Goal: Answer question/provide support: Share knowledge or assist other users

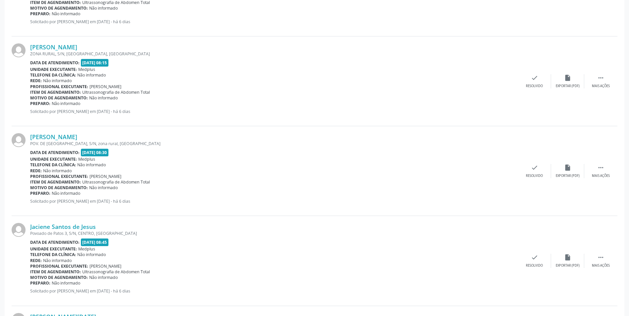
scroll to position [265, 0]
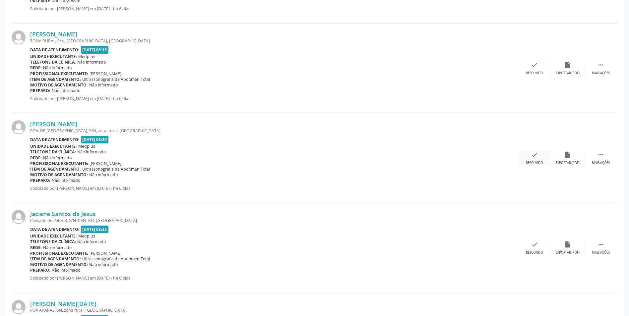
click at [538, 161] on div "Resolvido" at bounding box center [534, 163] width 17 height 5
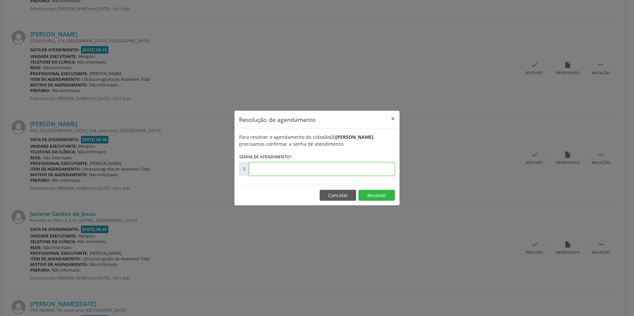
click at [253, 168] on input "text" at bounding box center [322, 168] width 146 height 13
type input "00169963"
click at [380, 195] on button "Resolver" at bounding box center [376, 195] width 36 height 11
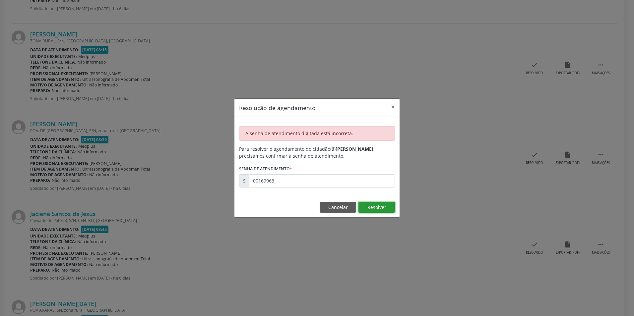
click at [378, 206] on button "Resolver" at bounding box center [376, 207] width 36 height 11
click at [380, 206] on button "Resolver" at bounding box center [376, 207] width 36 height 11
click at [392, 103] on button "×" at bounding box center [392, 107] width 13 height 16
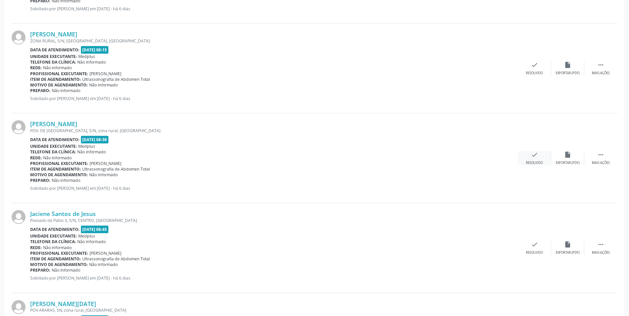
click at [535, 158] on icon "check" at bounding box center [534, 154] width 7 height 7
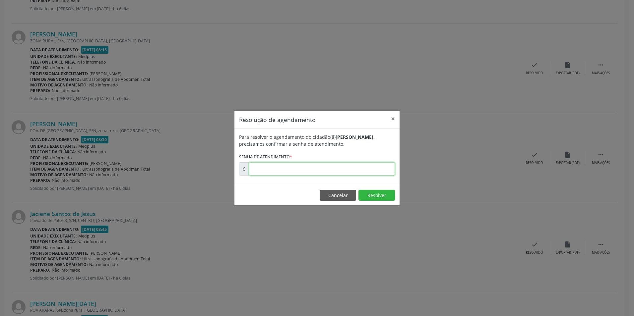
click at [258, 168] on input "text" at bounding box center [322, 168] width 146 height 13
type input "00169963"
click at [382, 197] on button "Resolver" at bounding box center [376, 195] width 36 height 11
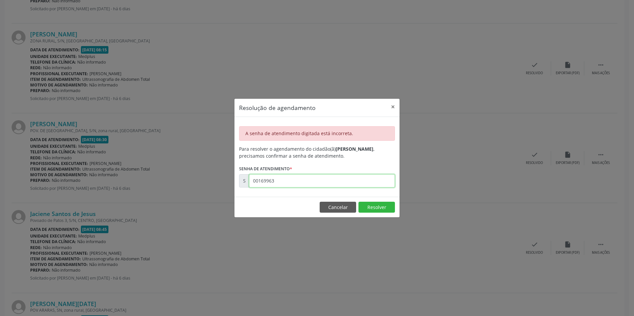
click at [276, 182] on input "00169963" at bounding box center [322, 180] width 146 height 13
click at [372, 209] on button "Resolver" at bounding box center [376, 207] width 36 height 11
click at [394, 105] on button "×" at bounding box center [392, 107] width 13 height 16
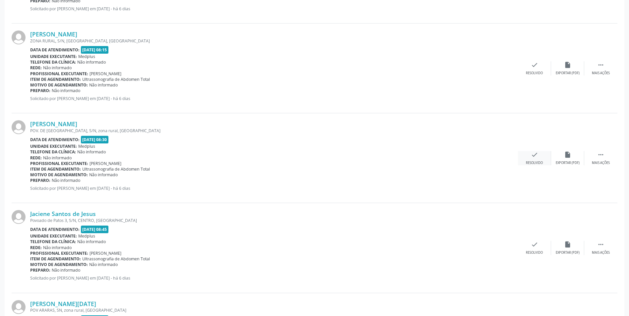
click at [539, 159] on div "check Resolvido" at bounding box center [534, 158] width 33 height 14
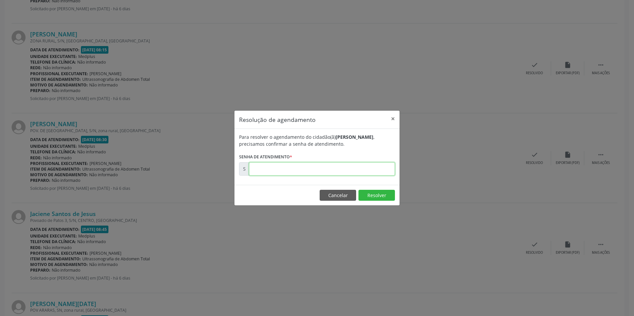
click at [261, 170] on input "text" at bounding box center [322, 168] width 146 height 13
type input "00169963"
click at [383, 196] on button "Resolver" at bounding box center [376, 195] width 36 height 11
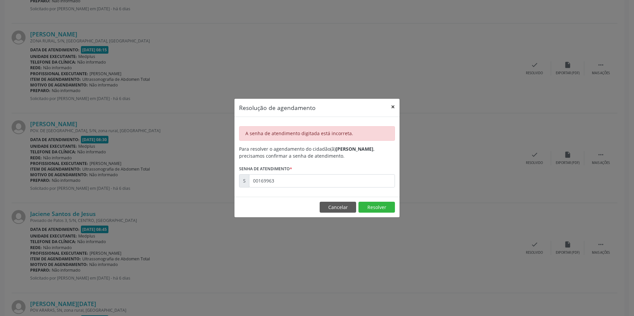
click at [394, 106] on button "×" at bounding box center [392, 107] width 13 height 16
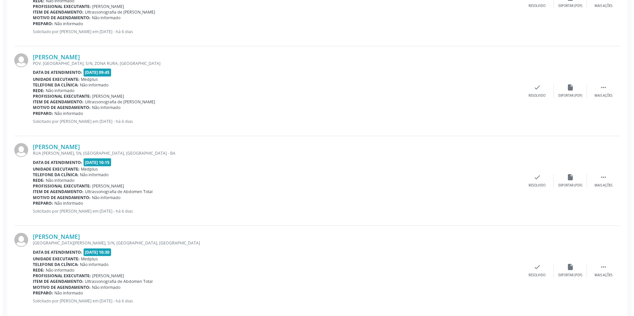
scroll to position [793, 0]
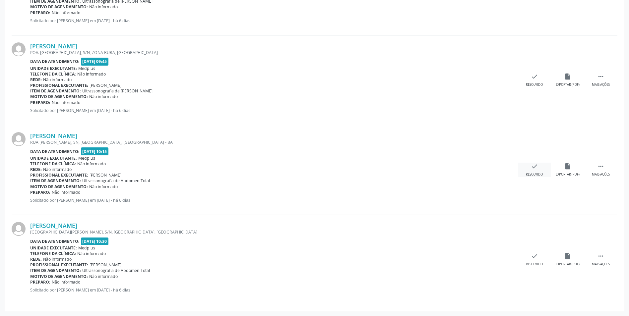
click at [538, 172] on div "check Resolvido" at bounding box center [534, 170] width 33 height 14
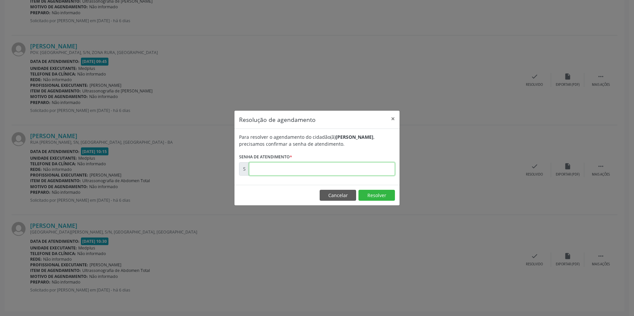
click at [256, 170] on input "text" at bounding box center [322, 168] width 146 height 13
type input "00169967"
click at [374, 195] on button "Resolver" at bounding box center [376, 195] width 36 height 11
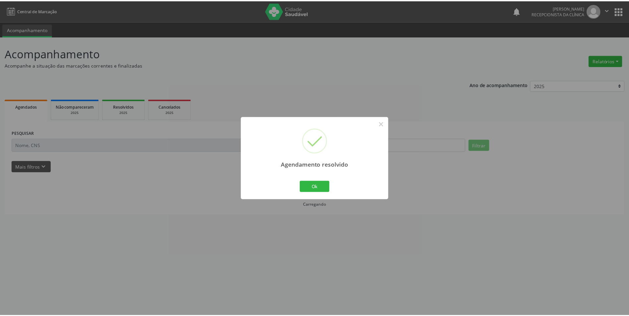
scroll to position [0, 0]
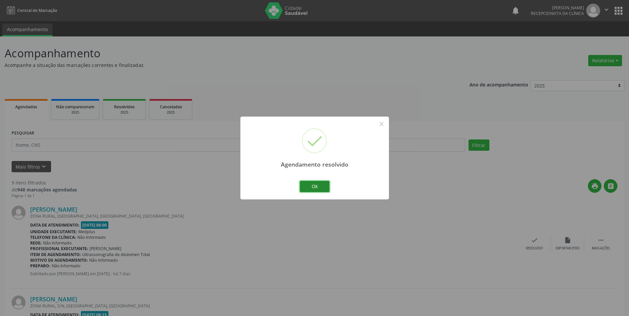
click at [313, 187] on button "Ok" at bounding box center [315, 186] width 30 height 11
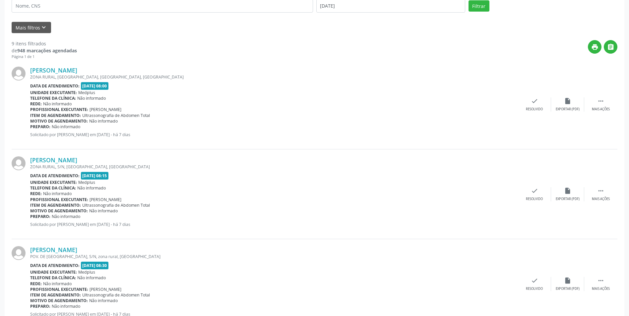
scroll to position [7, 0]
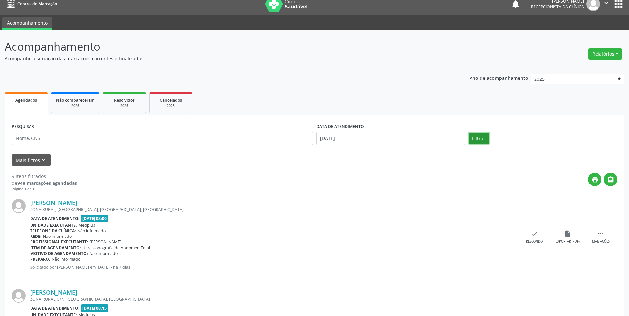
drag, startPoint x: 482, startPoint y: 137, endPoint x: 441, endPoint y: 191, distance: 68.2
click at [324, 140] on input "[DATE]" at bounding box center [390, 138] width 149 height 13
click at [356, 198] on span "12" at bounding box center [352, 199] width 13 height 13
type input "[DATE]"
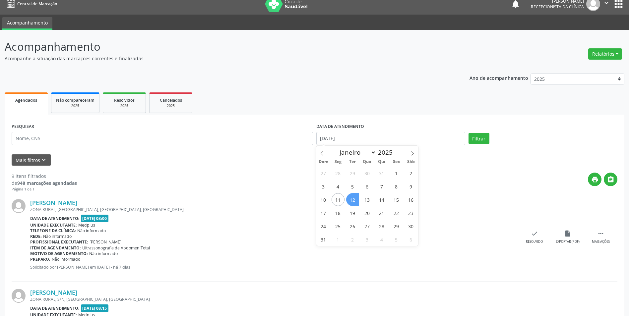
click at [356, 198] on span "12" at bounding box center [352, 199] width 13 height 13
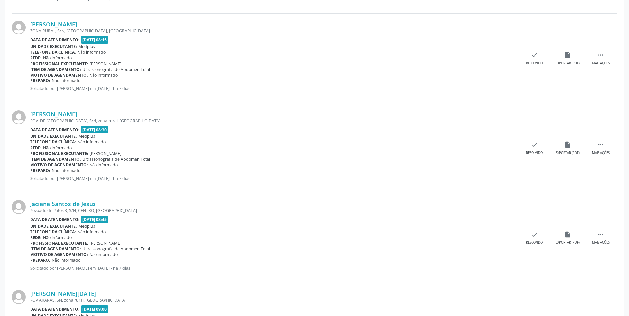
scroll to position [272, 0]
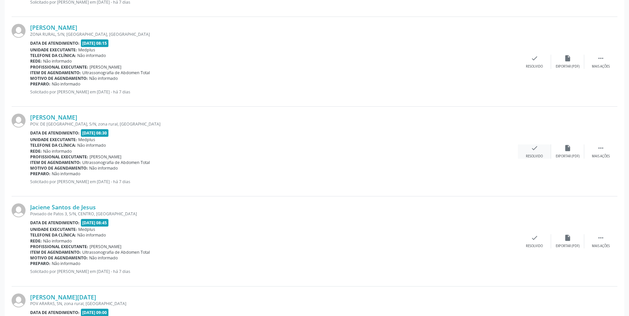
click at [534, 151] on icon "check" at bounding box center [534, 148] width 7 height 7
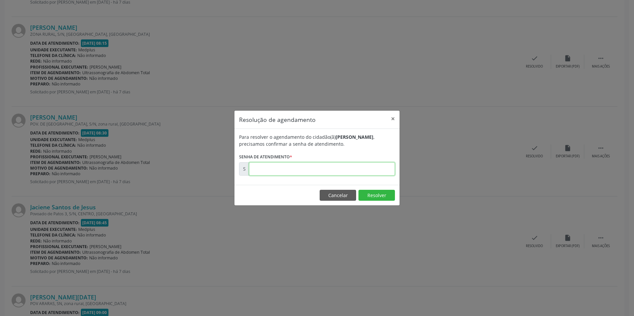
click at [261, 170] on input "text" at bounding box center [322, 168] width 146 height 13
type input "00169963"
click at [371, 196] on button "Resolver" at bounding box center [376, 195] width 36 height 11
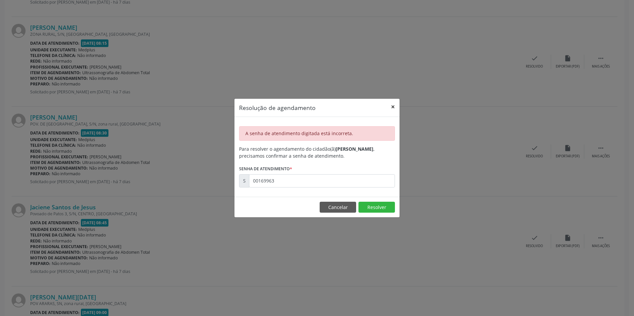
click at [395, 106] on button "×" at bounding box center [392, 107] width 13 height 16
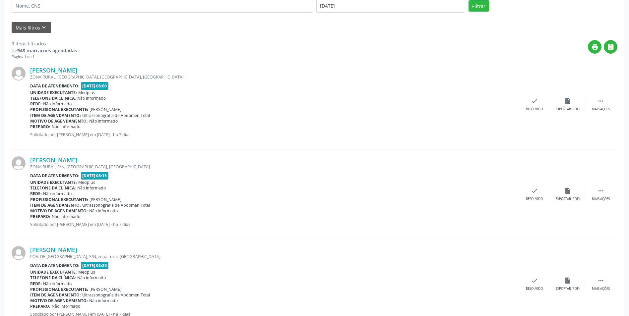
scroll to position [40, 0]
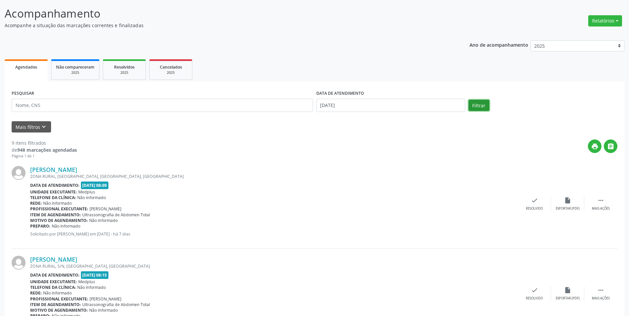
click at [477, 107] on button "Filtrar" at bounding box center [478, 105] width 21 height 11
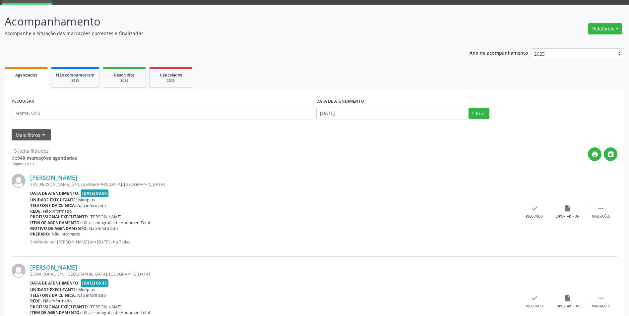
scroll to position [0, 0]
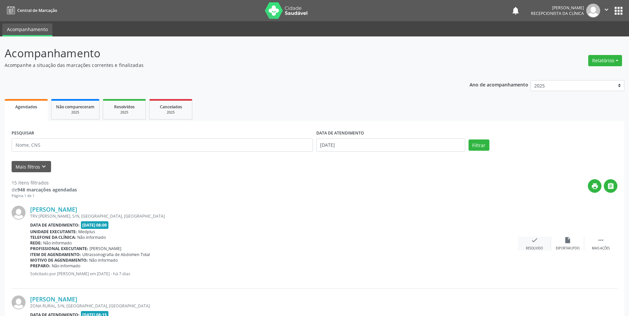
click at [533, 245] on div "check Resolvido" at bounding box center [534, 244] width 33 height 14
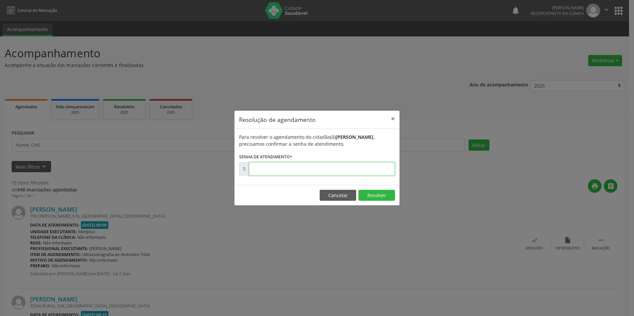
click at [266, 169] on input "text" at bounding box center [322, 168] width 146 height 13
type input "00169948"
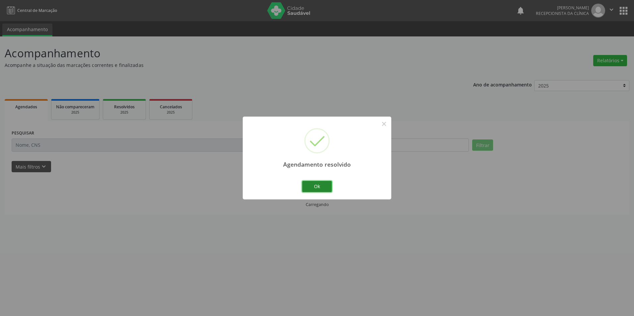
click at [328, 184] on button "Ok" at bounding box center [317, 186] width 30 height 11
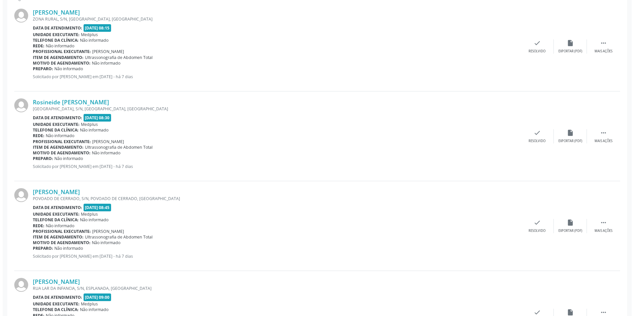
scroll to position [199, 0]
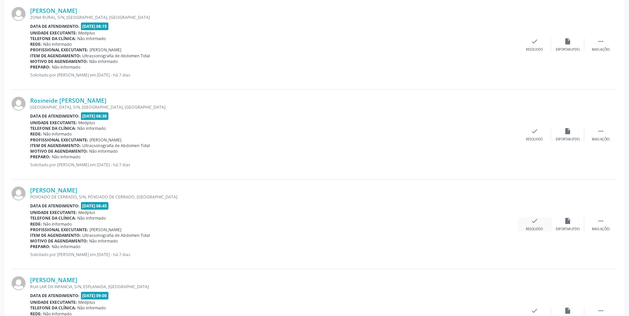
click at [533, 225] on div "check Resolvido" at bounding box center [534, 224] width 33 height 14
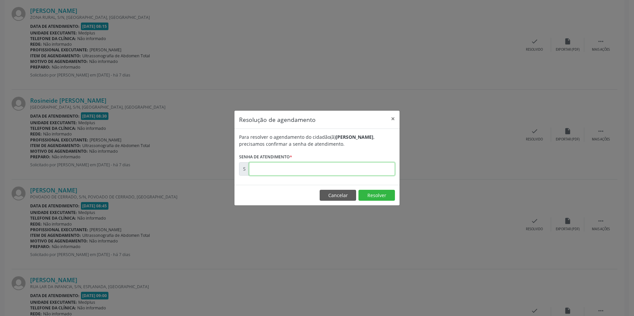
click at [321, 168] on input "text" at bounding box center [322, 168] width 146 height 13
type input "00169953"
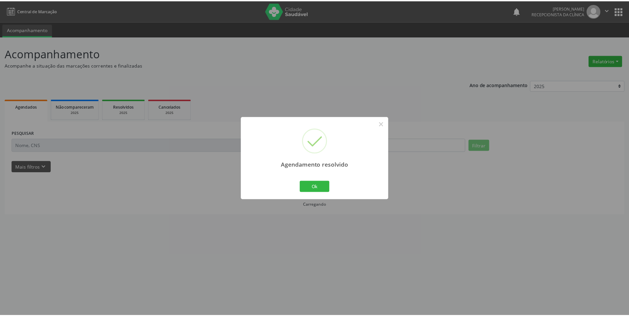
scroll to position [0, 0]
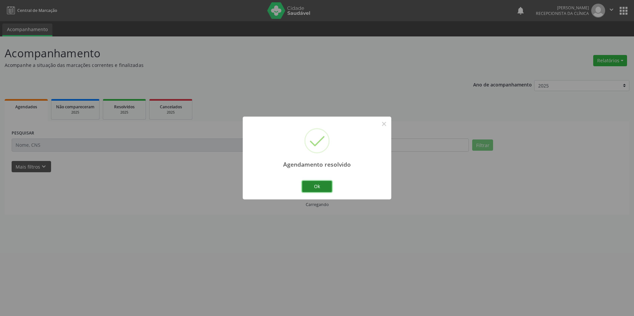
click at [320, 187] on button "Ok" at bounding box center [317, 186] width 30 height 11
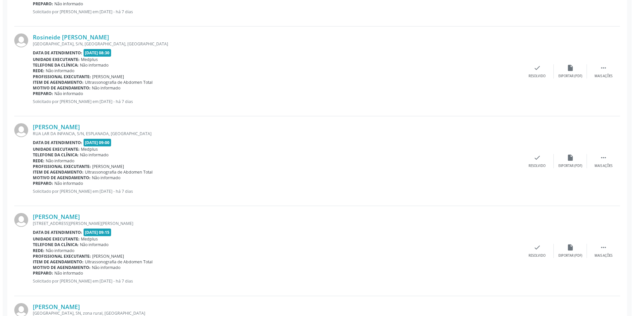
scroll to position [265, 0]
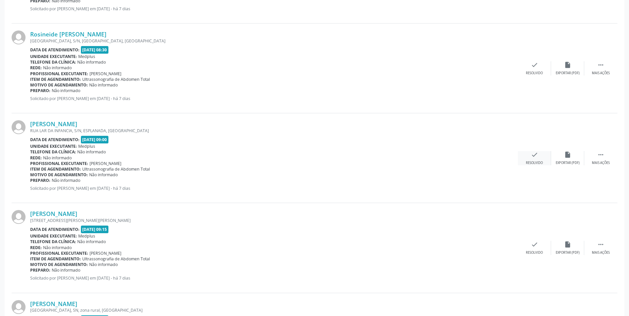
click at [535, 159] on div "check Resolvido" at bounding box center [534, 158] width 33 height 14
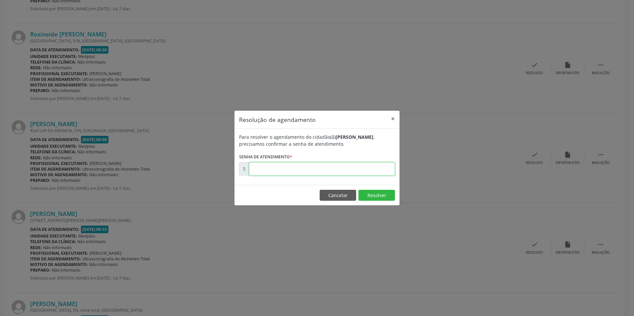
click at [293, 165] on input "text" at bounding box center [322, 168] width 146 height 13
type input "00169956"
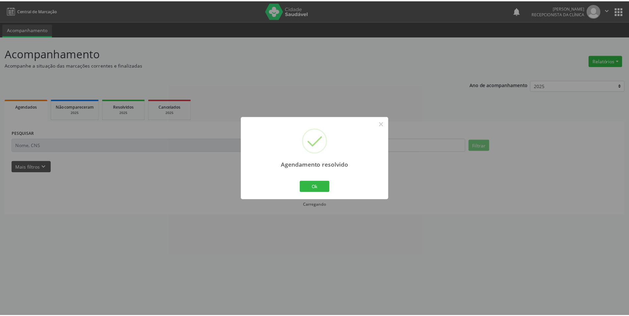
scroll to position [0, 0]
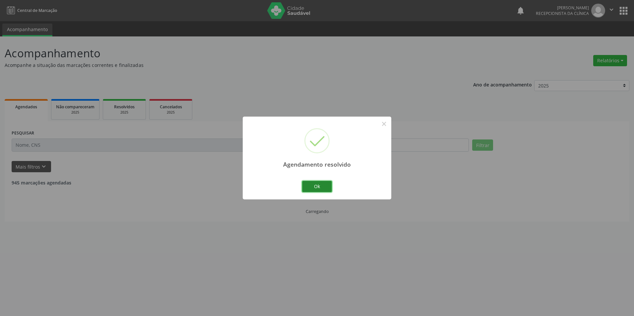
click at [305, 188] on button "Ok" at bounding box center [317, 186] width 30 height 11
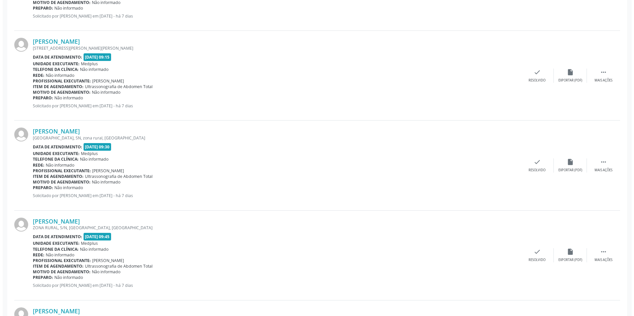
scroll to position [398, 0]
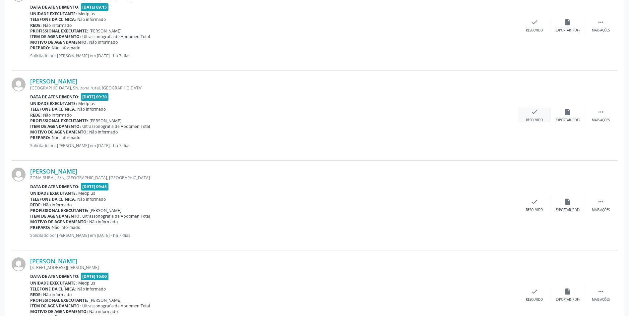
click at [535, 118] on div "Resolvido" at bounding box center [534, 120] width 17 height 5
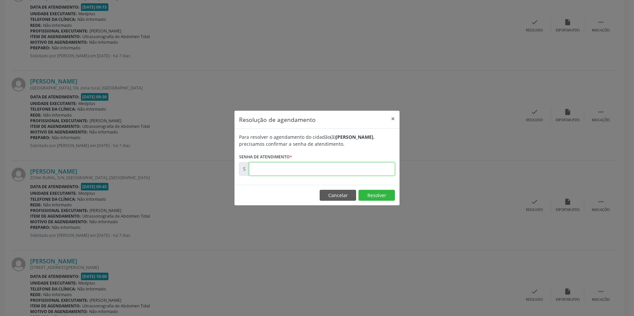
drag, startPoint x: 291, startPoint y: 162, endPoint x: 291, endPoint y: 168, distance: 5.6
click at [291, 166] on input "text" at bounding box center [322, 168] width 146 height 13
type input "00169958"
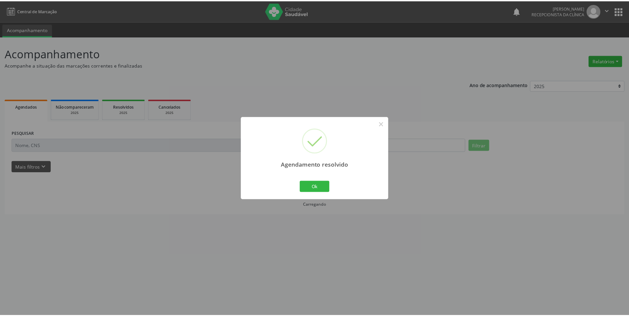
scroll to position [0, 0]
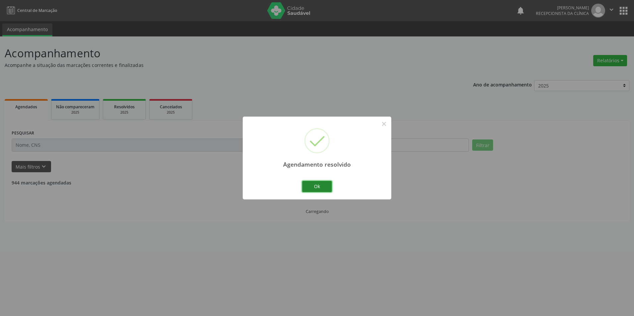
click at [328, 183] on button "Ok" at bounding box center [317, 186] width 30 height 11
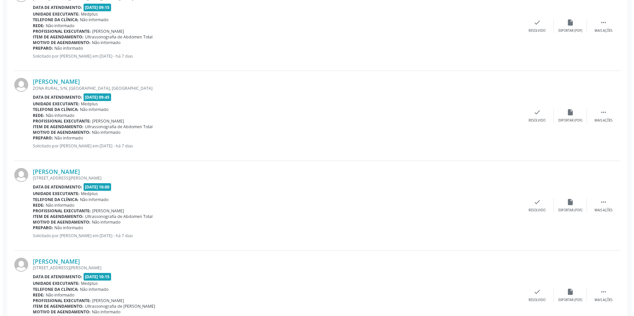
scroll to position [398, 0]
click at [530, 110] on div "check Resolvido" at bounding box center [534, 115] width 33 height 14
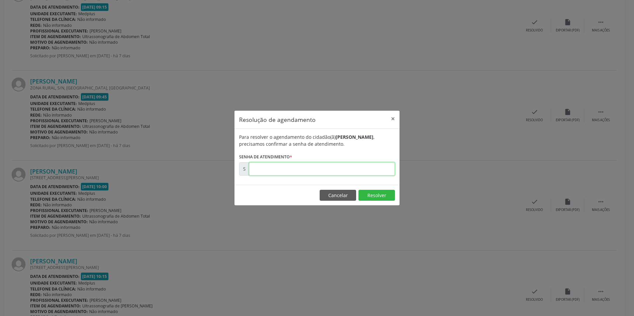
click at [272, 169] on input "text" at bounding box center [322, 168] width 146 height 13
type input "00169959"
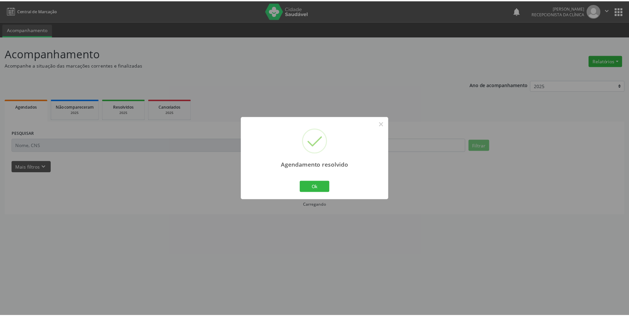
scroll to position [0, 0]
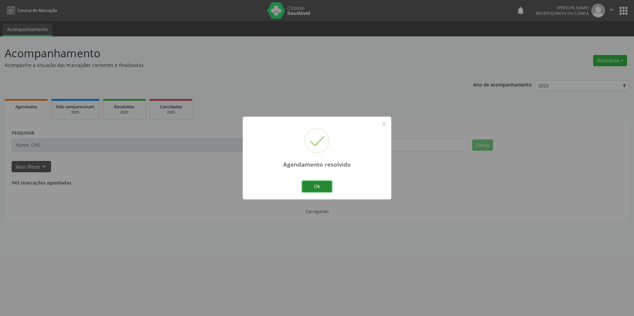
click at [321, 184] on button "Ok" at bounding box center [317, 186] width 30 height 11
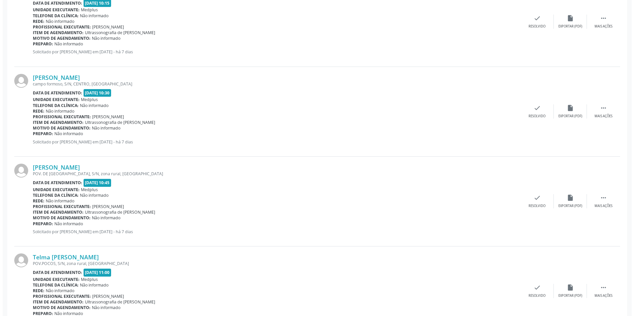
scroll to position [597, 0]
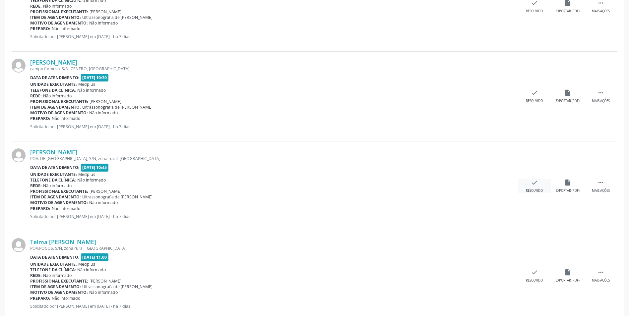
click at [539, 181] on div "check Resolvido" at bounding box center [534, 186] width 33 height 14
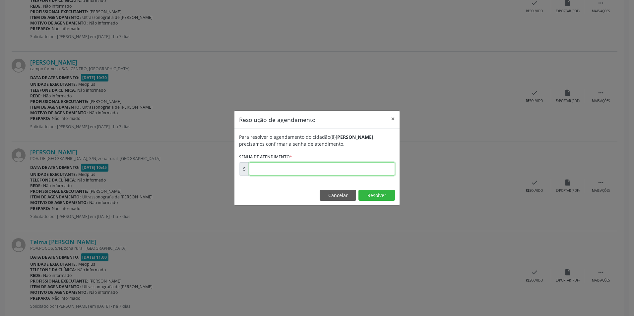
click at [304, 164] on input "text" at bounding box center [322, 168] width 146 height 13
type input "00169963"
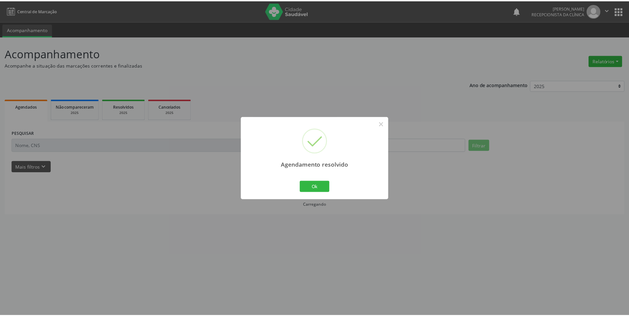
scroll to position [0, 0]
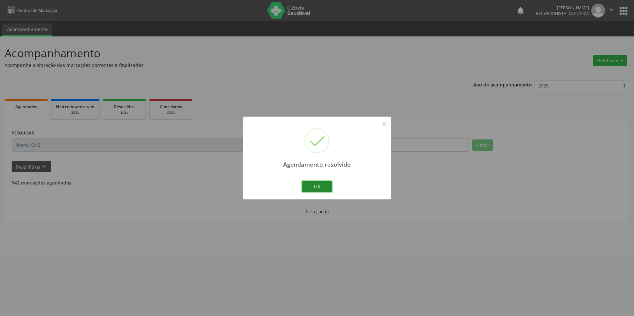
click at [324, 186] on button "Ok" at bounding box center [317, 186] width 30 height 11
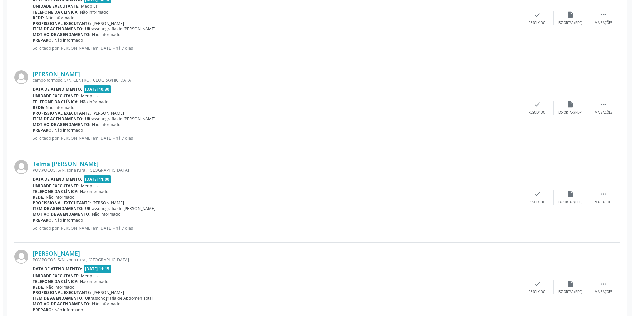
scroll to position [597, 0]
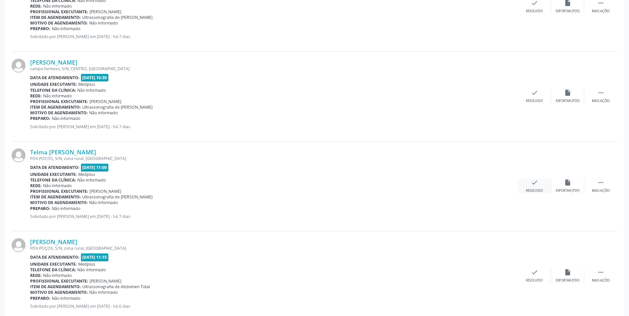
click at [533, 189] on div "Resolvido" at bounding box center [534, 191] width 17 height 5
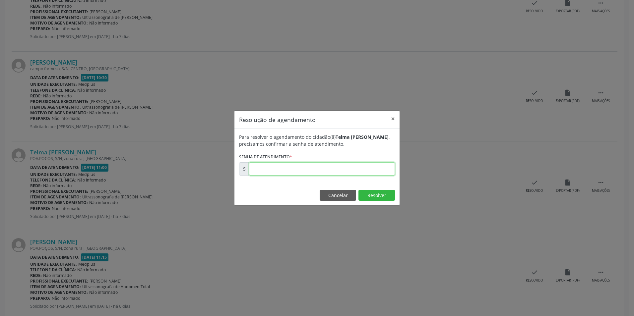
click at [257, 172] on input "text" at bounding box center [322, 168] width 146 height 13
type input "00169964"
click at [373, 195] on button "Resolver" at bounding box center [376, 195] width 36 height 11
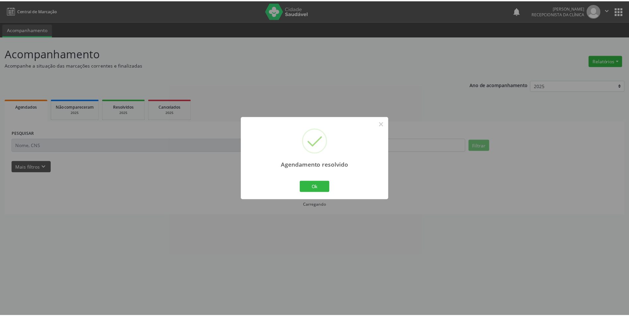
scroll to position [0, 0]
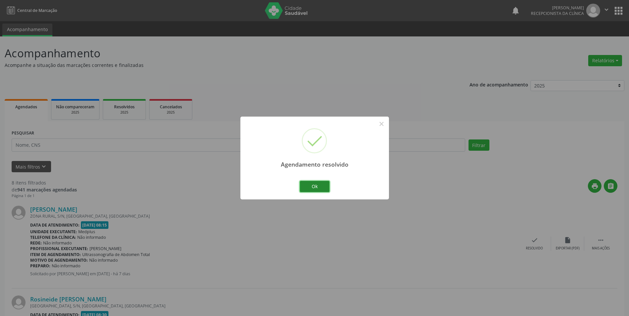
click at [313, 187] on button "Ok" at bounding box center [315, 186] width 30 height 11
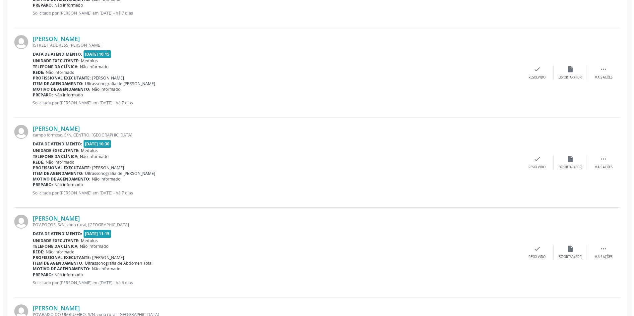
scroll to position [613, 0]
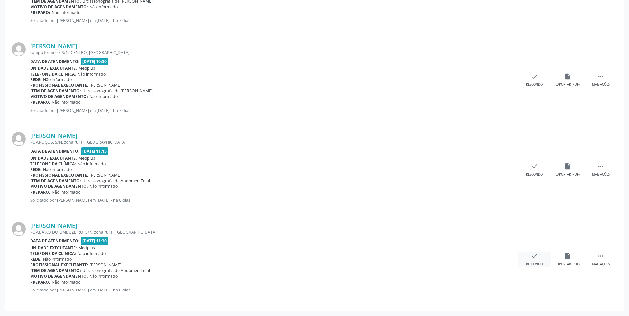
click at [538, 253] on div "check Resolvido" at bounding box center [534, 260] width 33 height 14
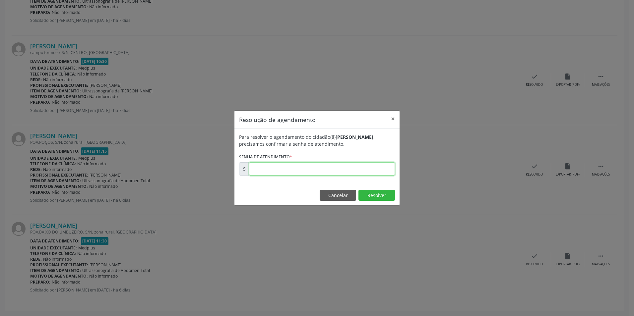
click at [298, 168] on input "text" at bounding box center [322, 168] width 146 height 13
type input "00170087"
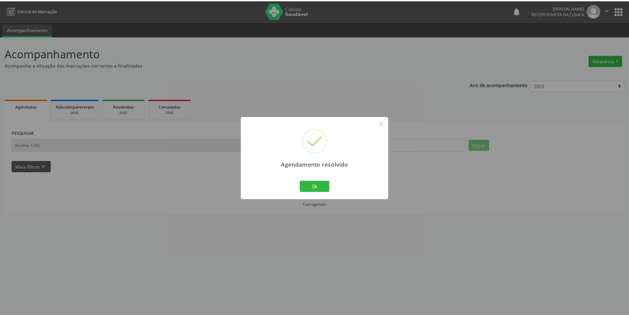
scroll to position [0, 0]
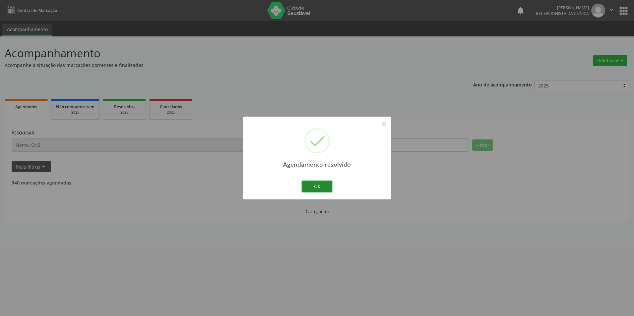
click at [318, 187] on button "Ok" at bounding box center [317, 186] width 30 height 11
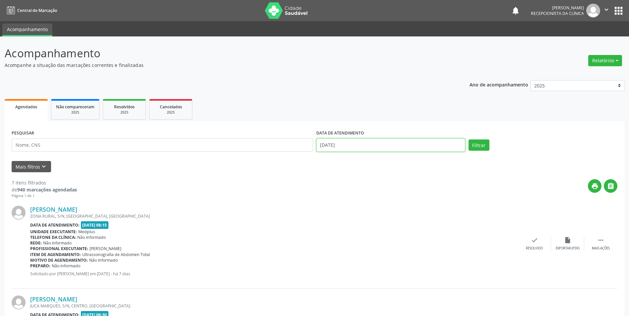
click at [351, 147] on body "Central de Marcação notifications [PERSON_NAME] Recepcionista da clínica  Conf…" at bounding box center [314, 158] width 629 height 316
click at [341, 208] on span "11" at bounding box center [338, 206] width 13 height 13
type input "[DATE]"
drag, startPoint x: 341, startPoint y: 208, endPoint x: 306, endPoint y: 208, distance: 35.8
click at [341, 208] on span "11" at bounding box center [338, 206] width 13 height 13
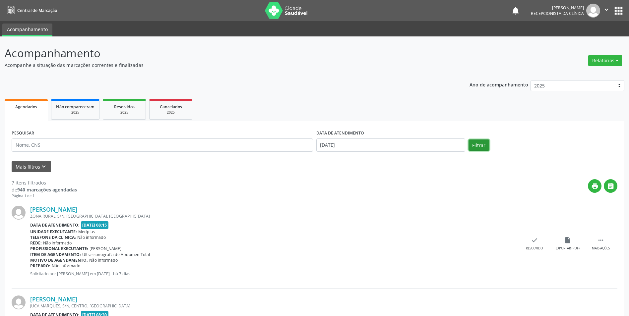
click at [478, 146] on button "Filtrar" at bounding box center [478, 145] width 21 height 11
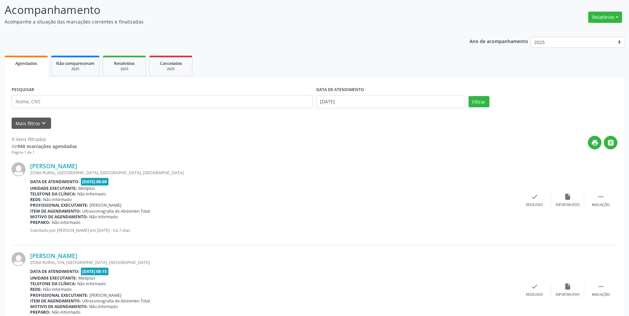
scroll to position [99, 0]
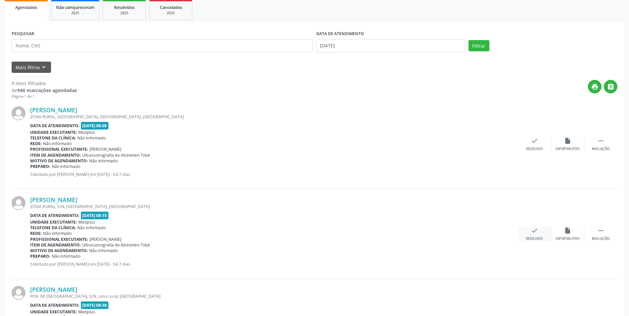
click at [529, 234] on div "check Resolvido" at bounding box center [534, 234] width 33 height 14
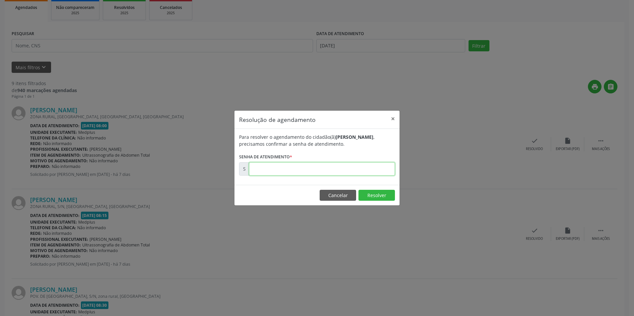
click at [328, 174] on input "text" at bounding box center [322, 168] width 146 height 13
type input "00000198"
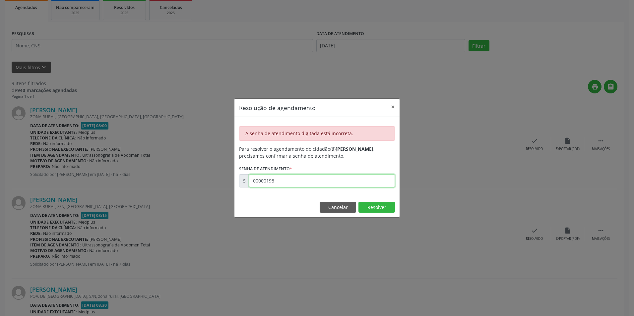
click at [350, 176] on input "00000198" at bounding box center [322, 180] width 146 height 13
click at [390, 107] on button "×" at bounding box center [392, 107] width 13 height 16
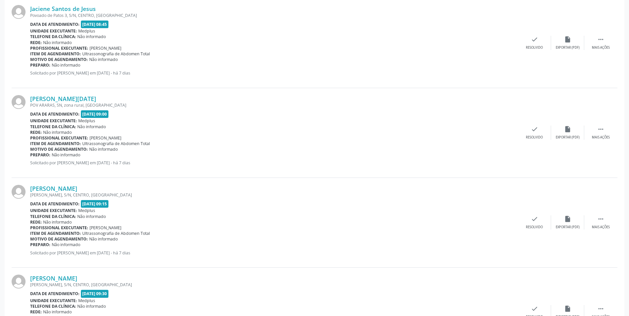
scroll to position [530, 0]
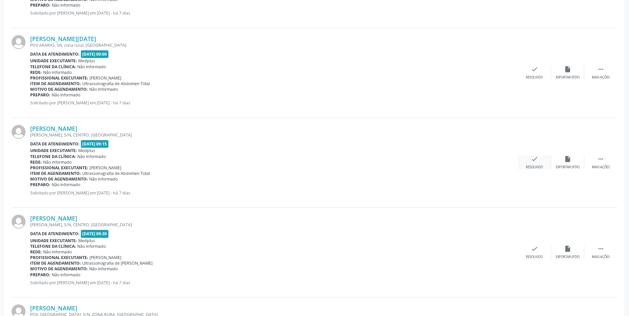
click at [531, 168] on div "Resolvido" at bounding box center [534, 167] width 17 height 5
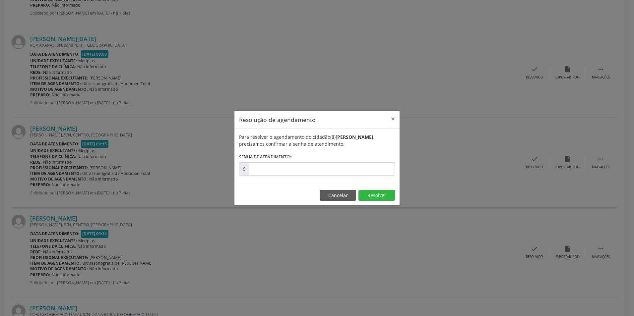
drag, startPoint x: 280, startPoint y: 157, endPoint x: 277, endPoint y: 162, distance: 5.6
click at [277, 162] on label "Senha de atendimento *" at bounding box center [265, 157] width 53 height 10
click at [276, 165] on input "text" at bounding box center [322, 168] width 146 height 13
type input "00001698"
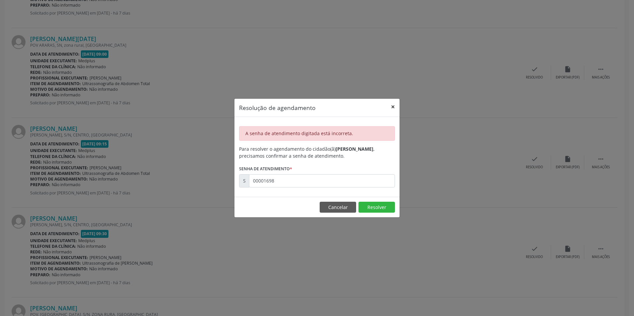
click at [393, 102] on button "×" at bounding box center [392, 107] width 13 height 16
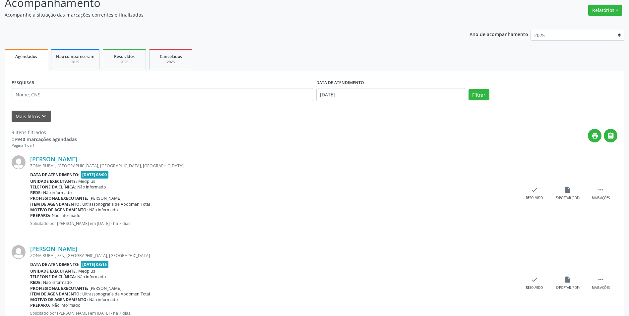
scroll to position [0, 0]
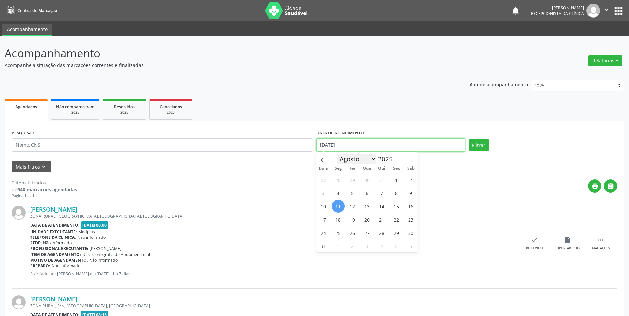
click at [356, 150] on body "Central de Marcação notifications [PERSON_NAME] Recepcionista da clínica  Conf…" at bounding box center [314, 158] width 629 height 316
click at [356, 209] on span "12" at bounding box center [352, 206] width 13 height 13
type input "[DATE]"
click at [356, 209] on span "12" at bounding box center [352, 206] width 13 height 13
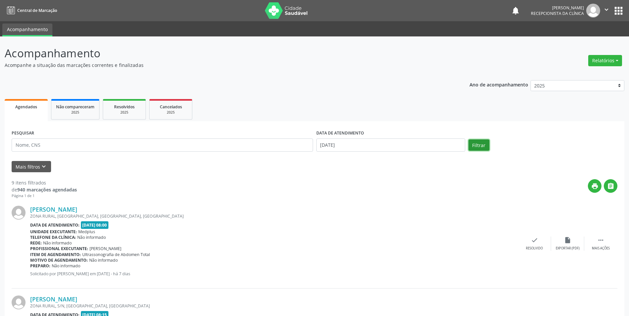
click at [477, 144] on button "Filtrar" at bounding box center [478, 145] width 21 height 11
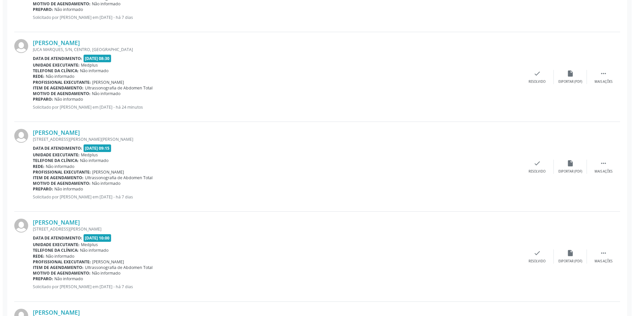
scroll to position [265, 0]
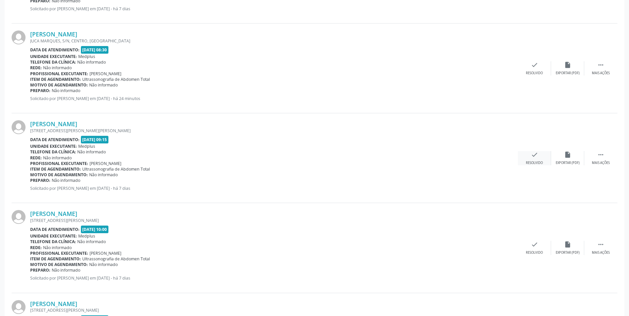
click at [532, 161] on div "Resolvido" at bounding box center [534, 163] width 17 height 5
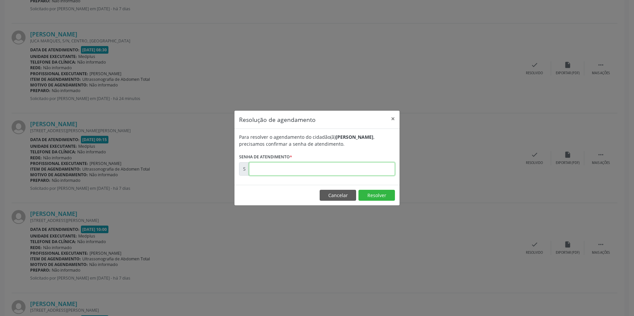
click at [268, 172] on input "text" at bounding box center [322, 168] width 146 height 13
type input "00169957"
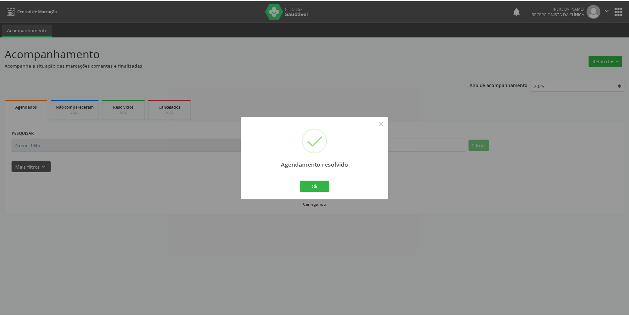
scroll to position [0, 0]
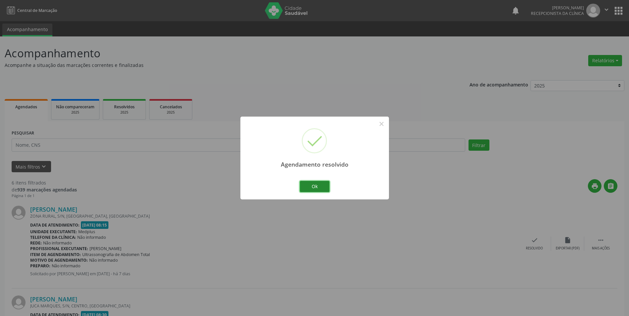
click at [313, 185] on button "Ok" at bounding box center [315, 186] width 30 height 11
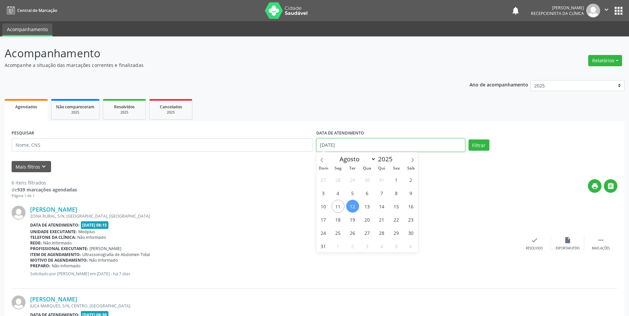
click at [382, 148] on input "[DATE]" at bounding box center [390, 145] width 149 height 13
click at [337, 208] on span "11" at bounding box center [338, 206] width 13 height 13
type input "[DATE]"
click at [337, 208] on span "11" at bounding box center [338, 206] width 13 height 13
click at [402, 146] on input "[DATE]" at bounding box center [390, 145] width 149 height 13
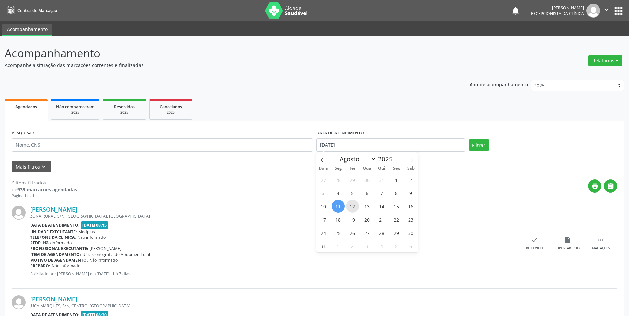
click at [357, 206] on span "12" at bounding box center [352, 206] width 13 height 13
type input "[DATE]"
click at [336, 202] on span "11" at bounding box center [338, 206] width 13 height 13
click at [335, 202] on div "[PERSON_NAME] ZONA RURAL, S/N, [GEOGRAPHIC_DATA], [GEOGRAPHIC_DATA] Data de ate…" at bounding box center [315, 244] width 606 height 90
click at [383, 148] on input "[DATE] até [DATE]" at bounding box center [390, 145] width 149 height 13
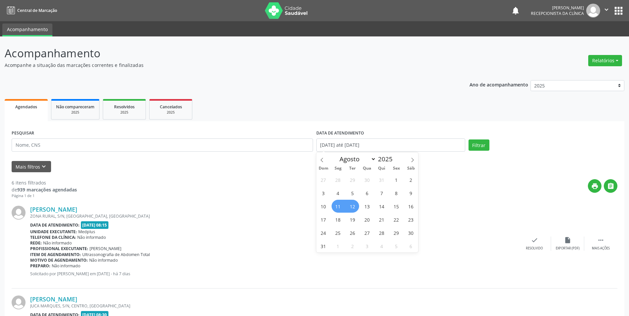
click at [339, 207] on span "11" at bounding box center [338, 206] width 13 height 13
type input "[DATE]"
click at [339, 207] on span "11" at bounding box center [338, 206] width 13 height 13
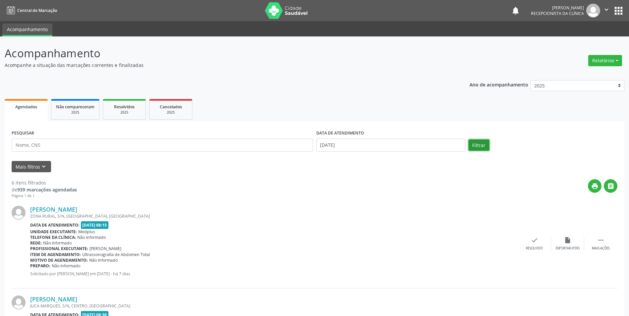
click at [475, 146] on button "Filtrar" at bounding box center [478, 145] width 21 height 11
click at [367, 146] on input "[DATE]" at bounding box center [390, 145] width 149 height 13
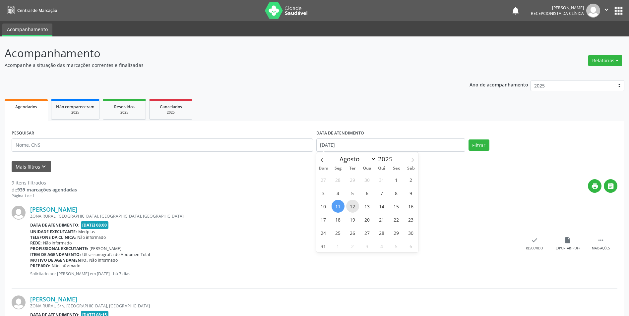
click at [355, 206] on span "12" at bounding box center [352, 206] width 13 height 13
type input "[DATE]"
click at [355, 206] on span "12" at bounding box center [352, 206] width 13 height 13
click at [365, 150] on input "[DATE]" at bounding box center [390, 145] width 149 height 13
click at [435, 190] on div "print " at bounding box center [347, 189] width 540 height 20
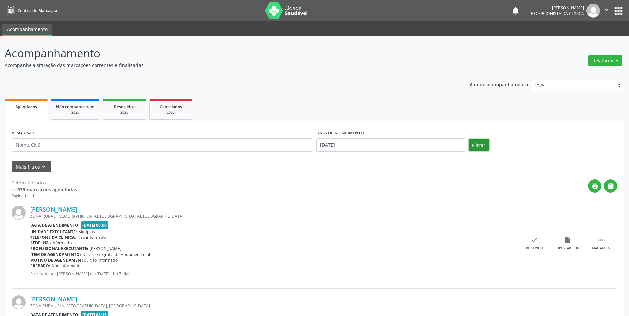
click at [480, 147] on button "Filtrar" at bounding box center [478, 145] width 21 height 11
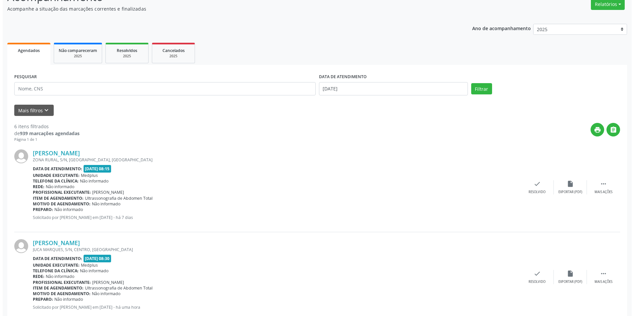
scroll to position [66, 0]
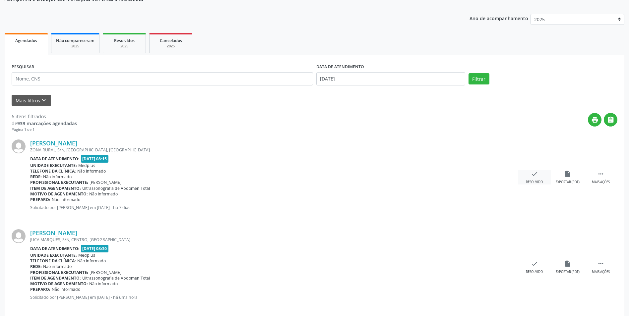
click at [533, 178] on div "check Resolvido" at bounding box center [534, 177] width 33 height 14
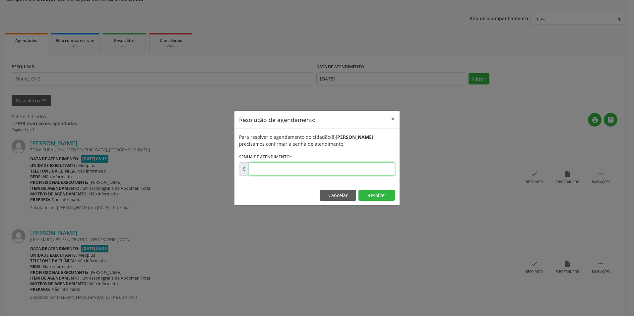
click at [312, 170] on input "text" at bounding box center [322, 168] width 146 height 13
type input "00169949"
click at [375, 198] on button "Resolver" at bounding box center [376, 195] width 36 height 11
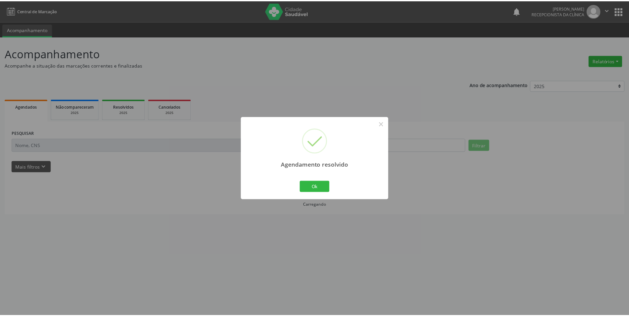
scroll to position [0, 0]
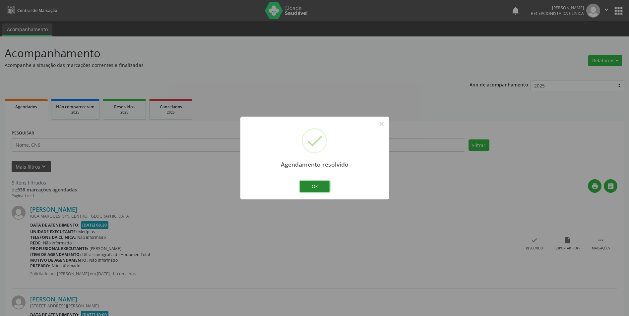
click at [315, 188] on button "Ok" at bounding box center [315, 186] width 30 height 11
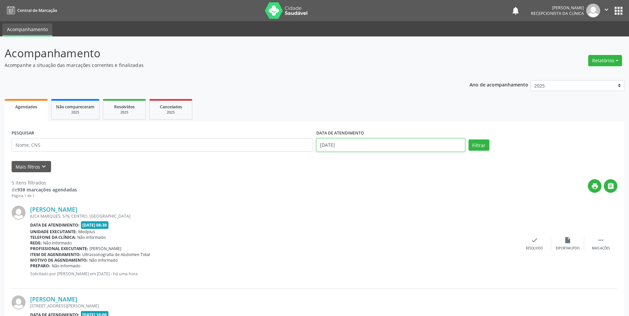
click at [324, 147] on body "Central de Marcação notifications [PERSON_NAME] Recepcionista da clínica  Conf…" at bounding box center [314, 158] width 629 height 316
click at [337, 207] on span "11" at bounding box center [338, 206] width 13 height 13
type input "[DATE]"
click at [481, 149] on button "Filtrar" at bounding box center [478, 145] width 21 height 11
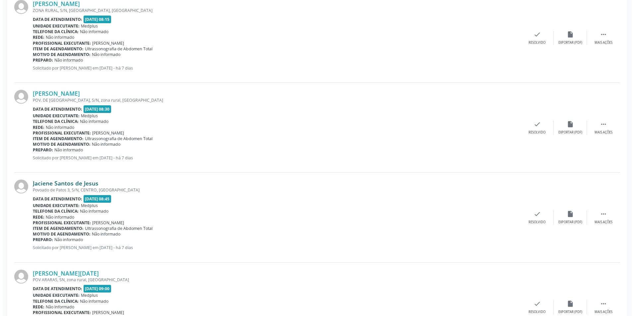
scroll to position [298, 0]
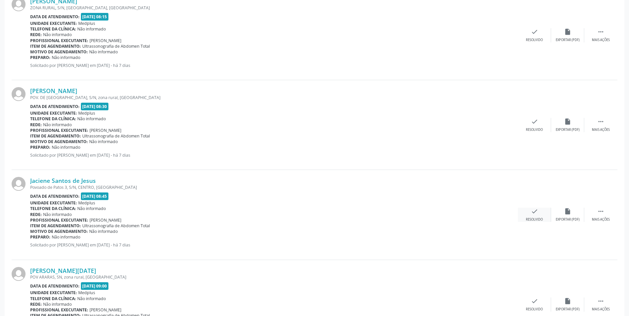
click at [536, 213] on icon "check" at bounding box center [534, 211] width 7 height 7
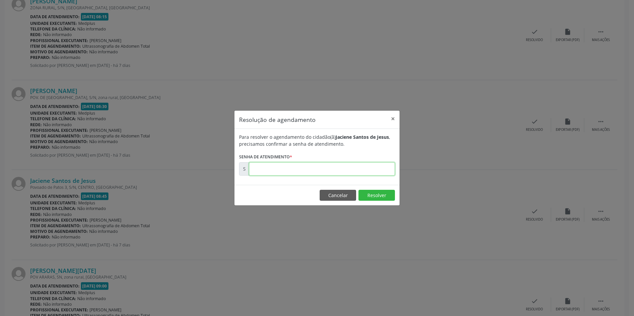
click at [256, 170] on input "text" at bounding box center [322, 168] width 146 height 13
type input "00169834"
click at [382, 196] on button "Resolver" at bounding box center [376, 195] width 36 height 11
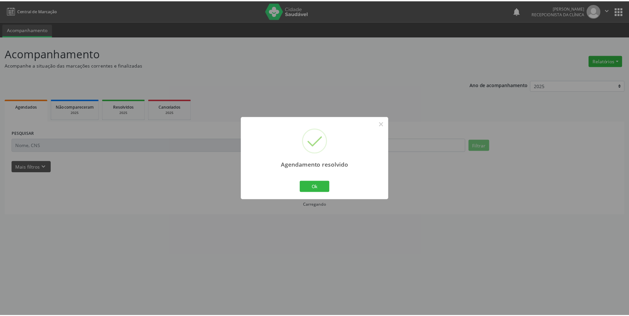
scroll to position [0, 0]
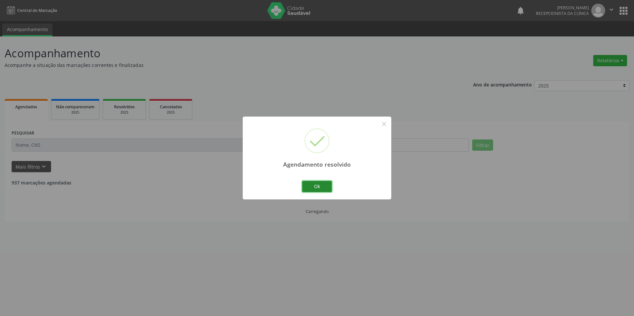
click at [321, 185] on button "Ok" at bounding box center [317, 186] width 30 height 11
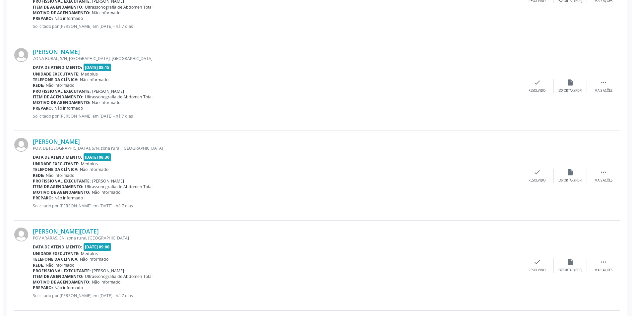
scroll to position [265, 0]
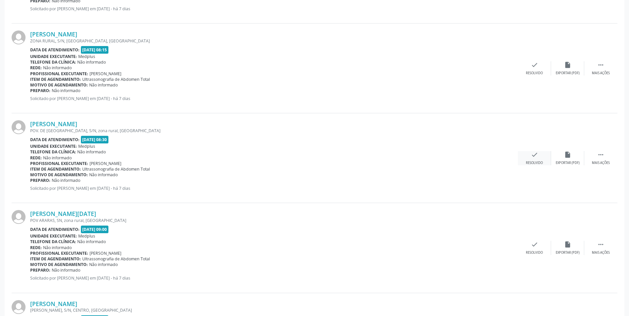
click at [535, 154] on icon "check" at bounding box center [534, 154] width 7 height 7
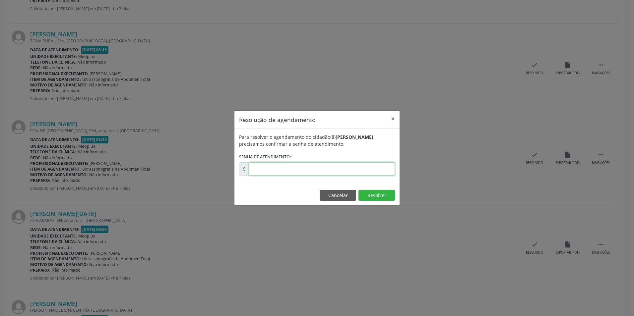
click at [272, 171] on input "text" at bounding box center [322, 168] width 146 height 13
type input "00169833"
click at [367, 195] on button "Resolver" at bounding box center [376, 195] width 36 height 11
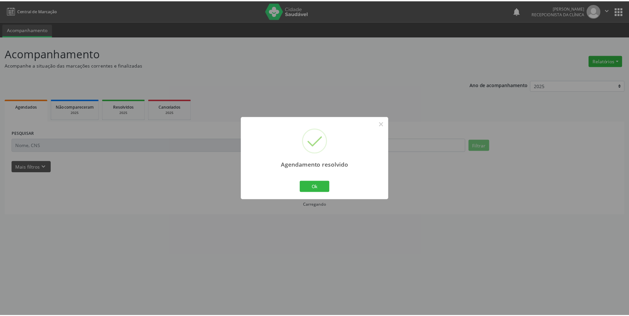
scroll to position [0, 0]
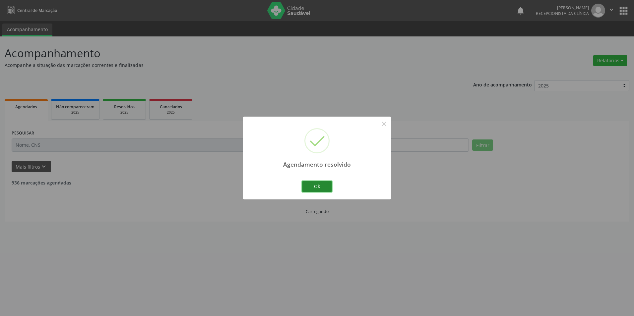
click at [314, 185] on button "Ok" at bounding box center [317, 186] width 30 height 11
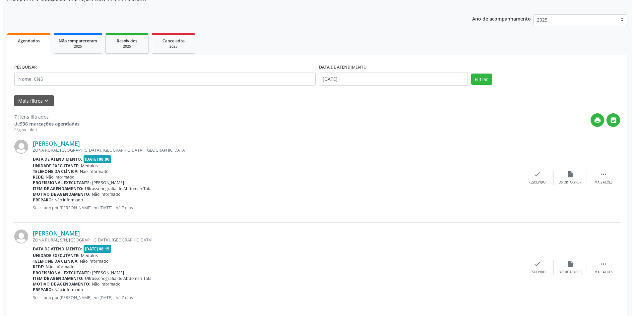
scroll to position [66, 0]
click at [534, 178] on div "check Resolvido" at bounding box center [534, 177] width 33 height 14
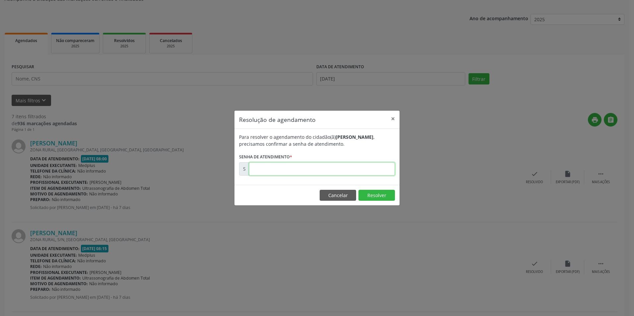
click at [302, 170] on input "text" at bounding box center [322, 168] width 146 height 13
type input "00169827"
click at [368, 196] on button "Resolver" at bounding box center [376, 195] width 36 height 11
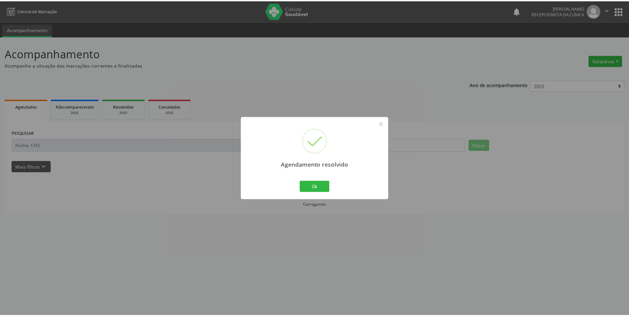
scroll to position [0, 0]
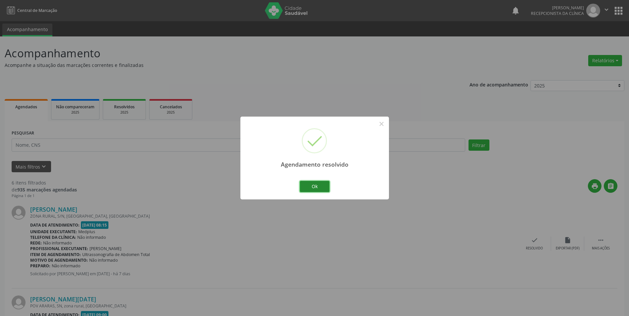
click at [306, 184] on button "Ok" at bounding box center [315, 186] width 30 height 11
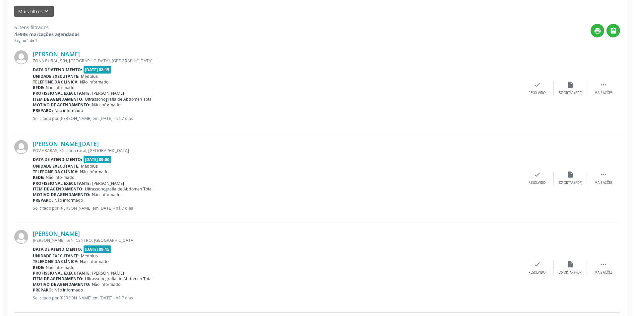
scroll to position [135, 0]
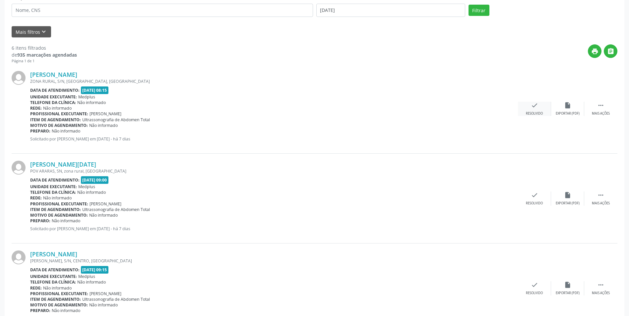
click at [528, 103] on div "check Resolvido" at bounding box center [534, 109] width 33 height 14
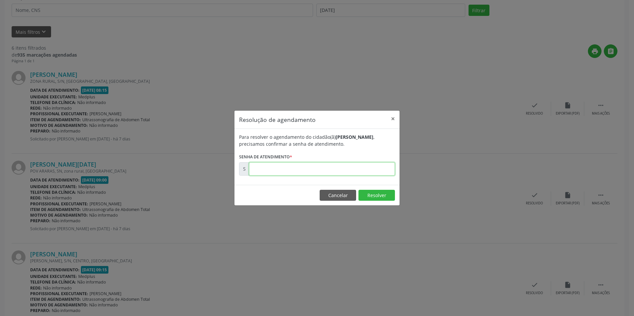
click at [284, 169] on input "text" at bounding box center [322, 168] width 146 height 13
type input "00169828"
click at [377, 196] on button "Resolver" at bounding box center [376, 195] width 36 height 11
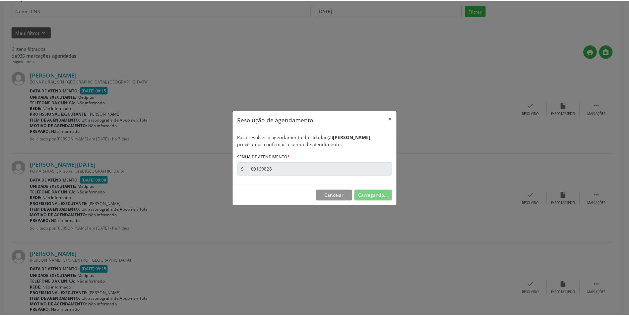
scroll to position [0, 0]
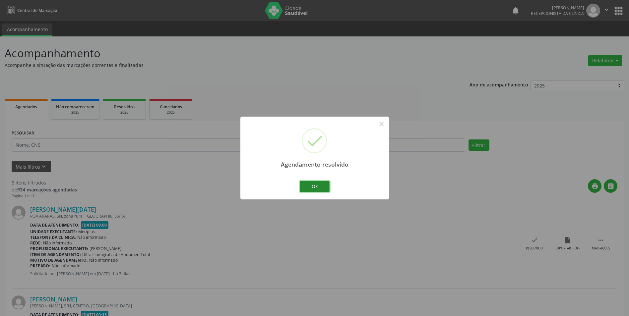
click at [318, 187] on button "Ok" at bounding box center [315, 186] width 30 height 11
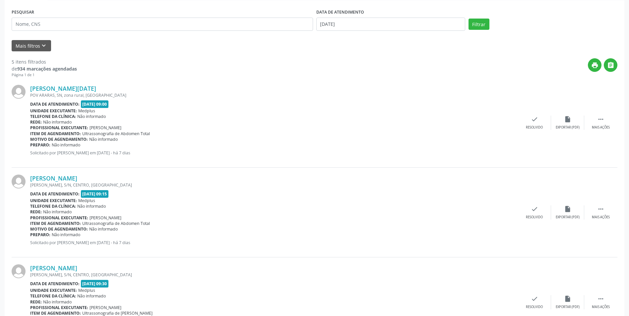
scroll to position [133, 0]
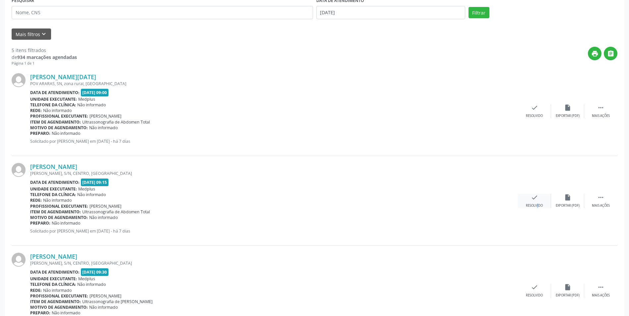
click at [533, 202] on div "check Resolvido" at bounding box center [534, 201] width 33 height 14
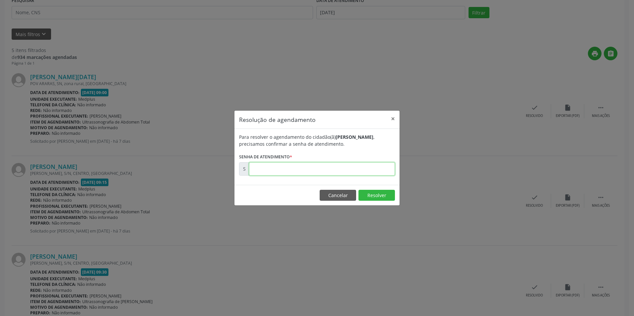
click at [325, 170] on input "text" at bounding box center [322, 168] width 146 height 13
click at [380, 198] on button "Resolver" at bounding box center [376, 195] width 36 height 11
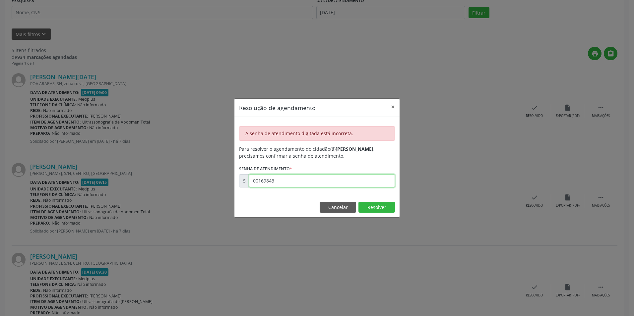
click at [280, 184] on input "00169843" at bounding box center [322, 180] width 146 height 13
drag, startPoint x: 284, startPoint y: 178, endPoint x: 241, endPoint y: 175, distance: 43.6
click at [241, 175] on div "S 00169843" at bounding box center [317, 180] width 156 height 13
type input "00169843"
click at [387, 208] on button "Resolver" at bounding box center [376, 207] width 36 height 11
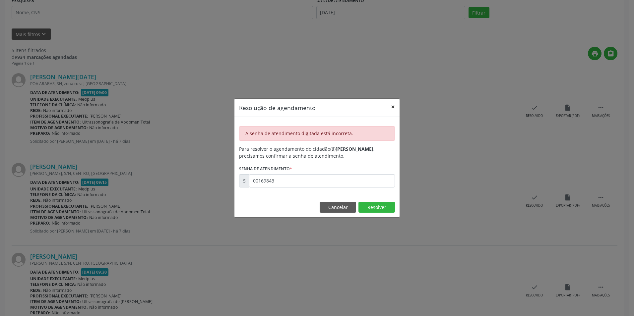
click at [392, 108] on button "×" at bounding box center [392, 107] width 13 height 16
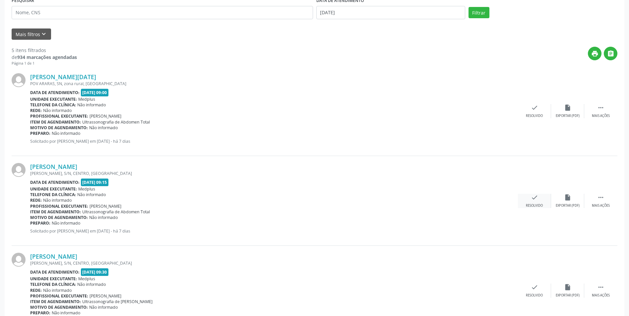
click at [529, 201] on div "check Resolvido" at bounding box center [534, 201] width 33 height 14
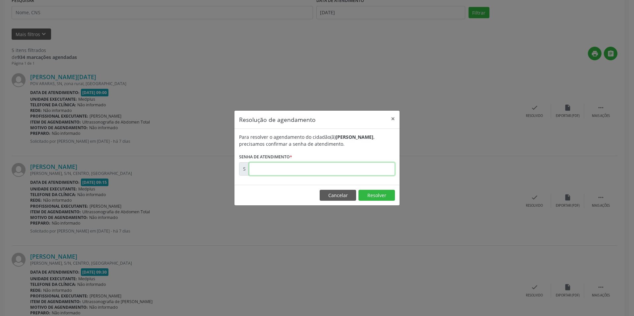
click at [326, 170] on input "text" at bounding box center [322, 168] width 146 height 13
type input "00169843"
click at [371, 196] on button "Resolver" at bounding box center [376, 195] width 36 height 11
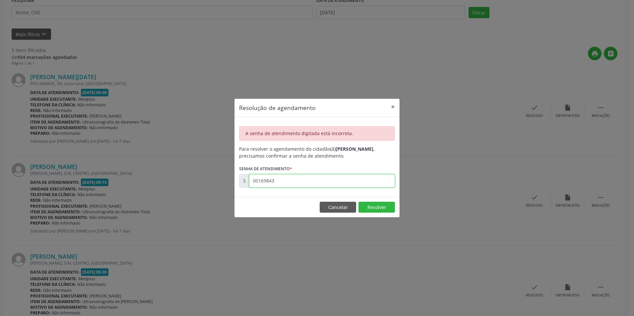
click at [267, 180] on input "00169843" at bounding box center [322, 180] width 146 height 13
click at [382, 208] on button "Resolver" at bounding box center [376, 207] width 36 height 11
click at [340, 207] on button "Cancelar" at bounding box center [338, 207] width 36 height 11
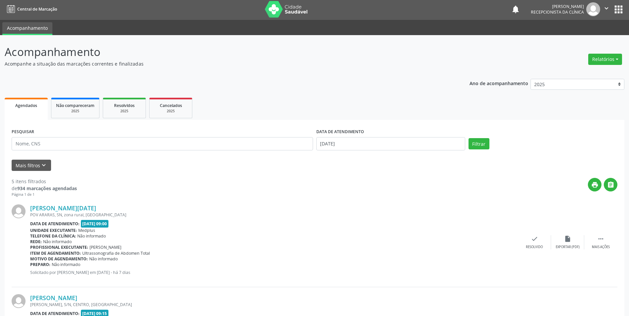
scroll to position [0, 0]
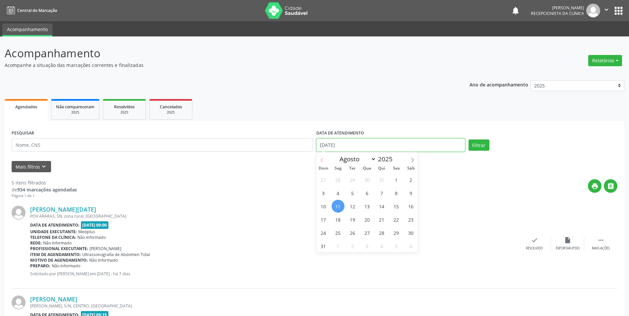
click at [323, 146] on input "[DATE]" at bounding box center [390, 145] width 149 height 13
click at [354, 207] on span "12" at bounding box center [352, 206] width 13 height 13
type input "[DATE]"
click at [325, 145] on input "text" at bounding box center [390, 145] width 149 height 13
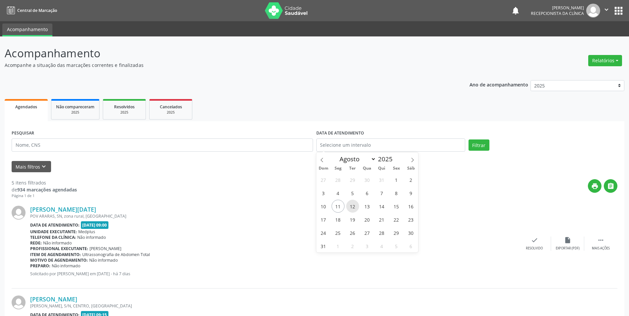
click at [352, 209] on span "12" at bounding box center [352, 206] width 13 height 13
type input "[DATE]"
click at [336, 206] on span "11" at bounding box center [338, 206] width 13 height 13
click at [479, 145] on button "Filtrar" at bounding box center [478, 145] width 21 height 11
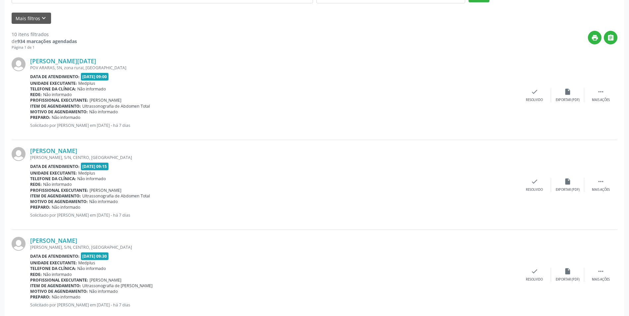
scroll to position [166, 0]
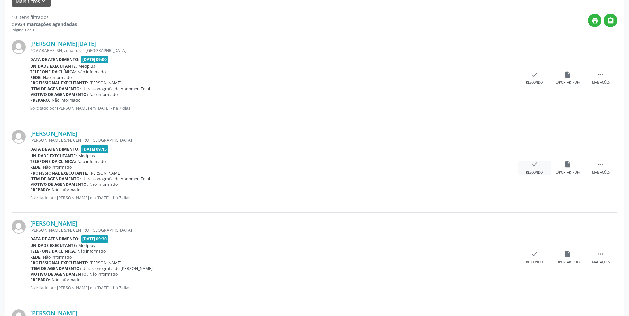
click at [537, 172] on div "Resolvido" at bounding box center [534, 172] width 17 height 5
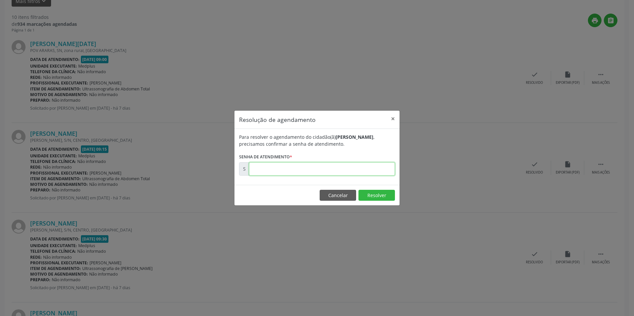
click at [286, 170] on input "text" at bounding box center [322, 168] width 146 height 13
click at [318, 168] on input "text" at bounding box center [322, 168] width 146 height 13
click at [303, 171] on input "text" at bounding box center [322, 168] width 146 height 13
click at [376, 199] on button "Resolver" at bounding box center [376, 195] width 36 height 11
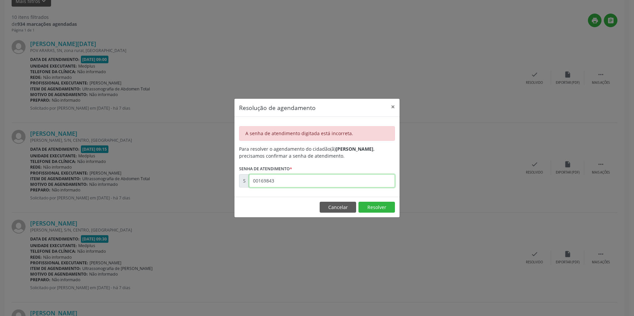
click at [284, 185] on input "00169843" at bounding box center [322, 180] width 146 height 13
drag, startPoint x: 277, startPoint y: 180, endPoint x: 245, endPoint y: 177, distance: 32.3
click at [245, 179] on div "S 00169843" at bounding box center [317, 180] width 156 height 13
type input "00000000"
click at [335, 209] on button "Cancelar" at bounding box center [338, 207] width 36 height 11
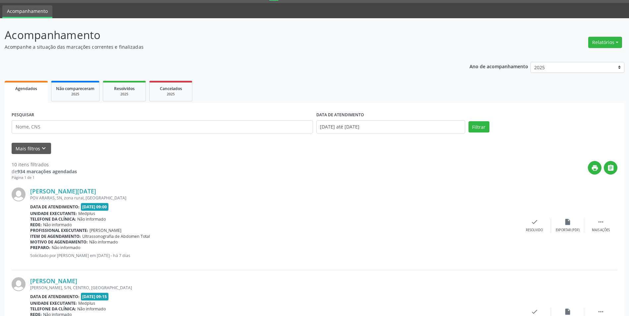
scroll to position [0, 0]
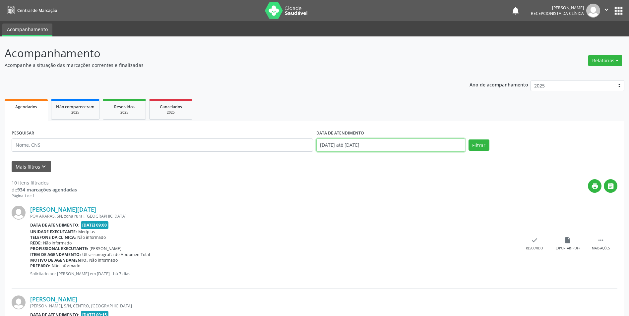
click at [323, 146] on body "Central de Marcação notifications [PERSON_NAME] Recepcionista da clínica  Conf…" at bounding box center [314, 158] width 629 height 316
click at [349, 208] on span "12" at bounding box center [352, 206] width 13 height 13
type input "[DATE]"
click at [349, 208] on span "12" at bounding box center [352, 206] width 13 height 13
click at [481, 145] on button "Filtrar" at bounding box center [478, 145] width 21 height 11
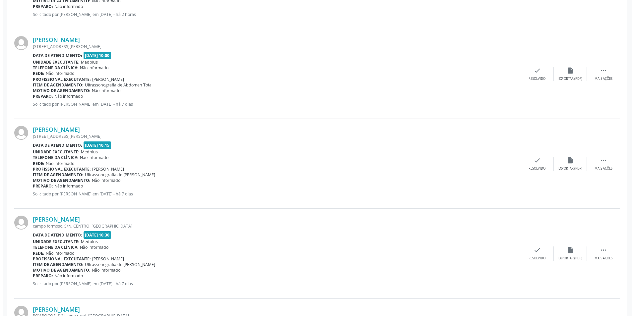
scroll to position [343, 0]
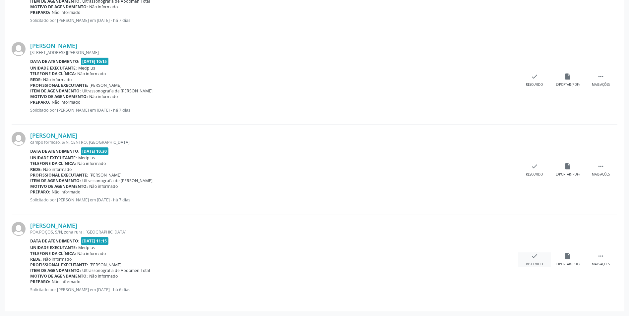
click at [528, 258] on div "check Resolvido" at bounding box center [534, 260] width 33 height 14
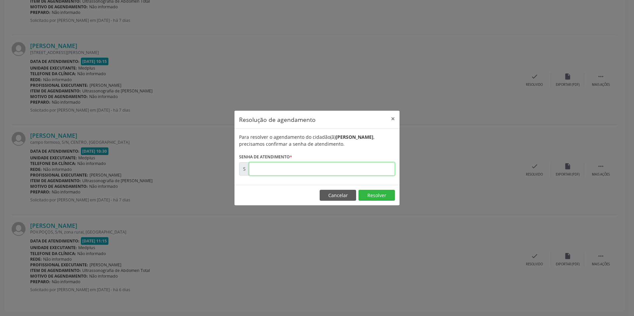
click at [310, 167] on input "text" at bounding box center [322, 168] width 146 height 13
click at [285, 168] on input "text" at bounding box center [322, 168] width 146 height 13
click at [269, 169] on input "text" at bounding box center [322, 168] width 146 height 13
type input "00170085"
click at [373, 195] on button "Resolver" at bounding box center [376, 195] width 36 height 11
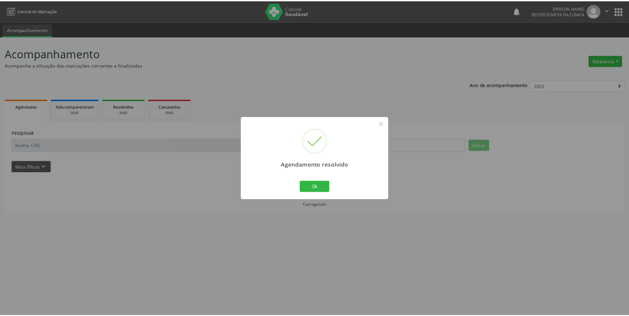
scroll to position [0, 0]
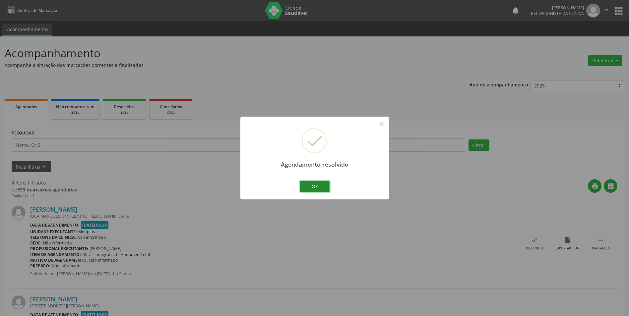
click at [319, 184] on button "Ok" at bounding box center [315, 186] width 30 height 11
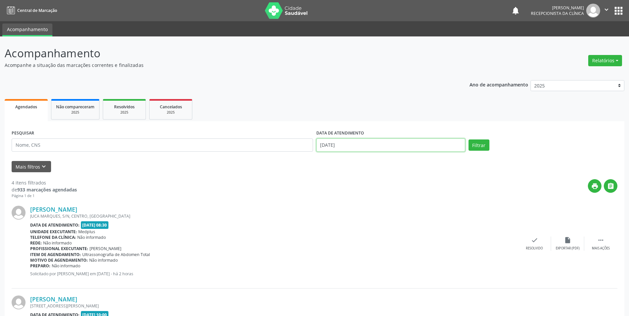
click at [329, 146] on input "[DATE]" at bounding box center [390, 145] width 149 height 13
click at [339, 205] on span "11" at bounding box center [338, 206] width 13 height 13
type input "[DATE]"
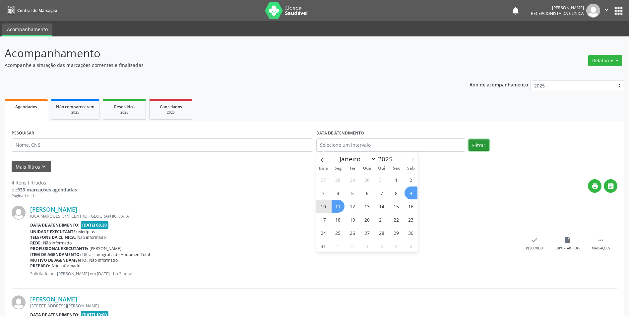
click at [478, 148] on button "Filtrar" at bounding box center [478, 145] width 21 height 11
click at [320, 145] on input "text" at bounding box center [390, 145] width 149 height 13
click at [339, 207] on span "11" at bounding box center [338, 206] width 13 height 13
type input "[DATE]"
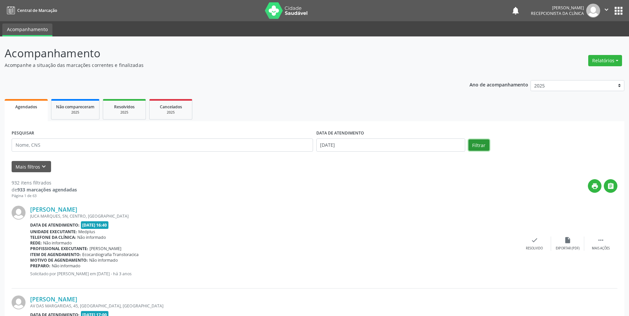
click at [481, 142] on button "Filtrar" at bounding box center [478, 145] width 21 height 11
click at [119, 108] on span "Resolvidos" at bounding box center [124, 107] width 21 height 6
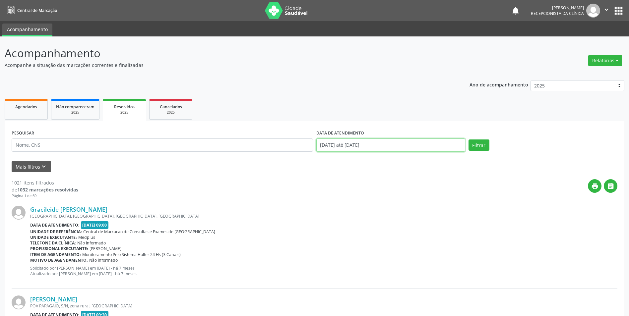
click at [328, 142] on input "[DATE] até [DATE]" at bounding box center [390, 145] width 149 height 13
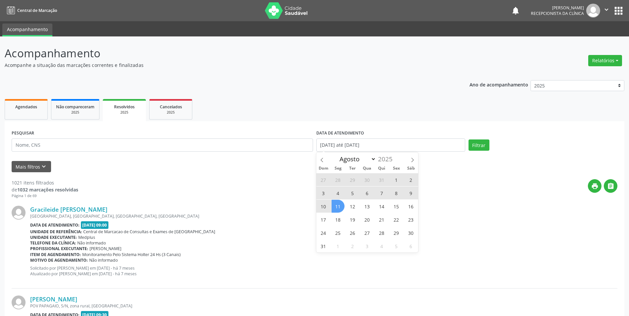
click at [334, 206] on span "11" at bounding box center [338, 206] width 13 height 13
type input "[DATE]"
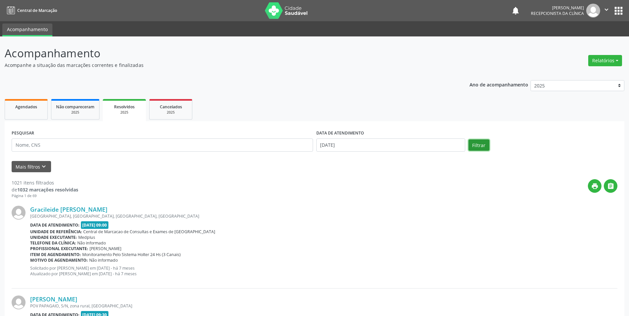
click at [474, 142] on button "Filtrar" at bounding box center [478, 145] width 21 height 11
click at [25, 112] on link "Agendados" at bounding box center [26, 109] width 43 height 21
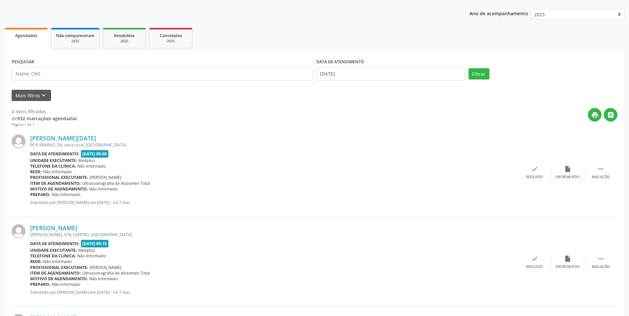
scroll to position [66, 0]
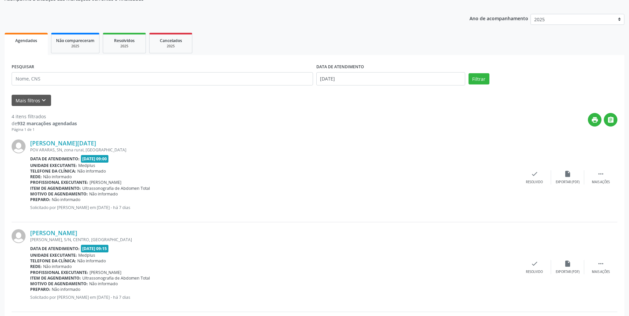
drag, startPoint x: 125, startPoint y: 40, endPoint x: 402, endPoint y: 83, distance: 280.8
click at [125, 40] on span "Resolvidos" at bounding box center [124, 41] width 21 height 6
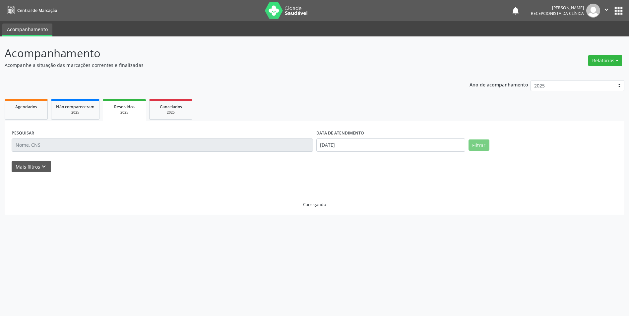
scroll to position [0, 0]
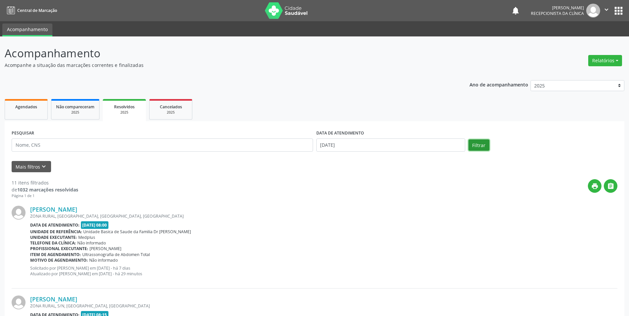
click at [483, 146] on button "Filtrar" at bounding box center [478, 145] width 21 height 11
click at [24, 108] on span "Agendados" at bounding box center [26, 107] width 22 height 6
select select "7"
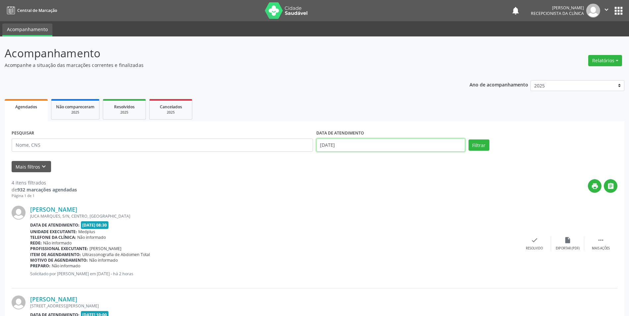
click at [320, 145] on input "[DATE]" at bounding box center [390, 145] width 149 height 13
click at [338, 206] on span "11" at bounding box center [338, 206] width 13 height 13
type input "[DATE]"
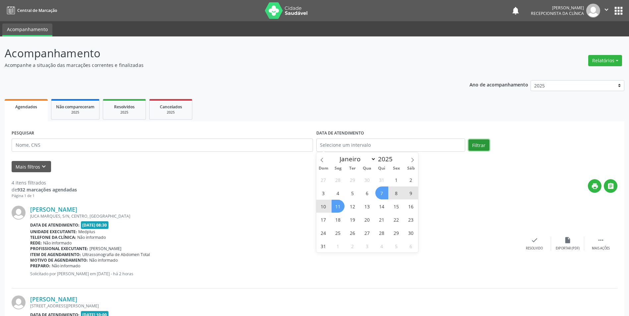
click at [477, 143] on button "Filtrar" at bounding box center [478, 145] width 21 height 11
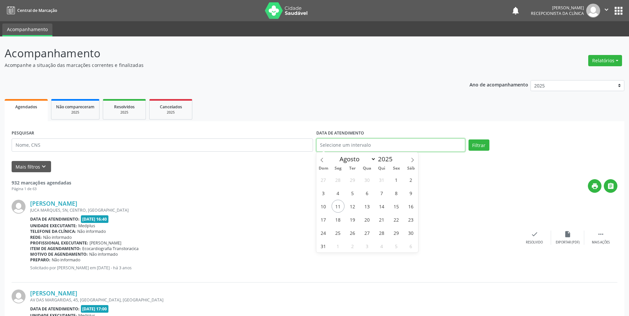
click at [323, 143] on input "text" at bounding box center [390, 145] width 149 height 13
click at [335, 206] on span "11" at bounding box center [338, 206] width 13 height 13
type input "[DATE]"
click at [335, 206] on span "11" at bounding box center [338, 206] width 13 height 13
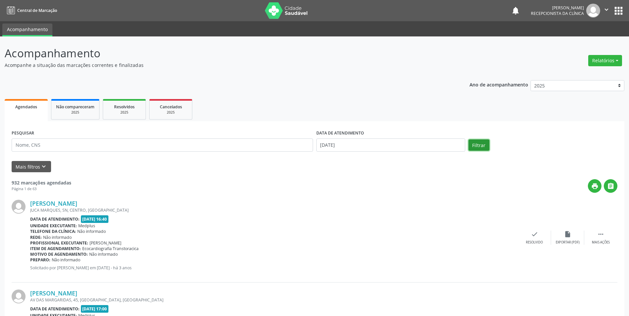
click at [481, 145] on button "Filtrar" at bounding box center [478, 145] width 21 height 11
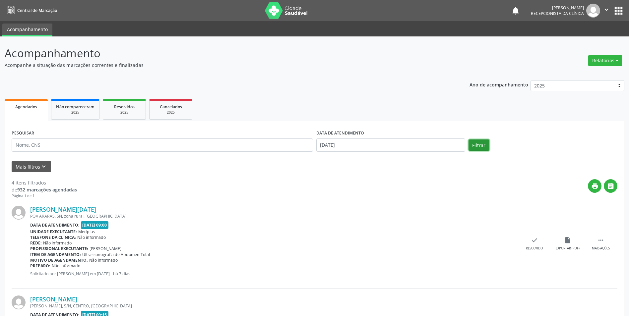
click at [482, 146] on button "Filtrar" at bounding box center [478, 145] width 21 height 11
click at [131, 112] on div "2025" at bounding box center [124, 112] width 33 height 5
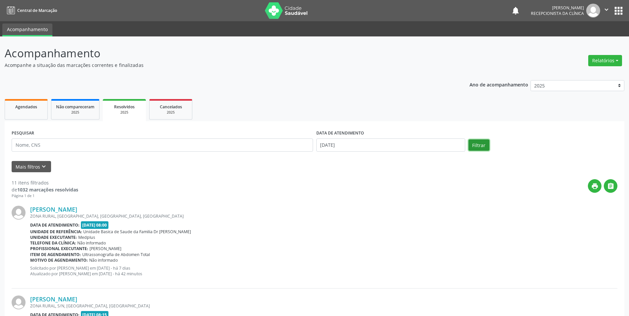
click at [473, 143] on button "Filtrar" at bounding box center [478, 145] width 21 height 11
click at [23, 114] on link "Agendados" at bounding box center [26, 109] width 43 height 21
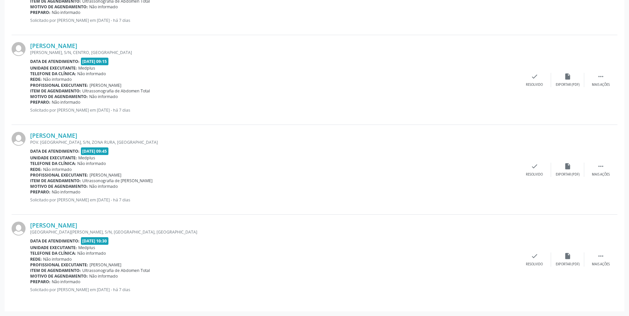
scroll to position [121, 0]
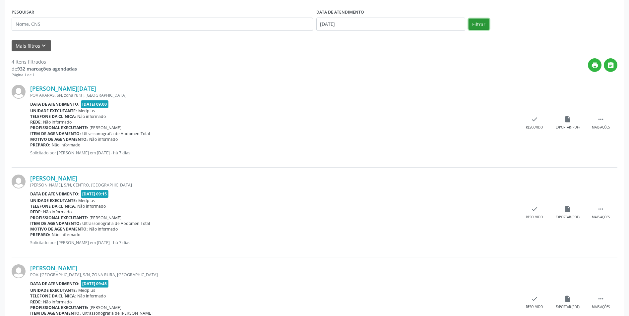
click at [485, 25] on button "Filtrar" at bounding box center [478, 24] width 21 height 11
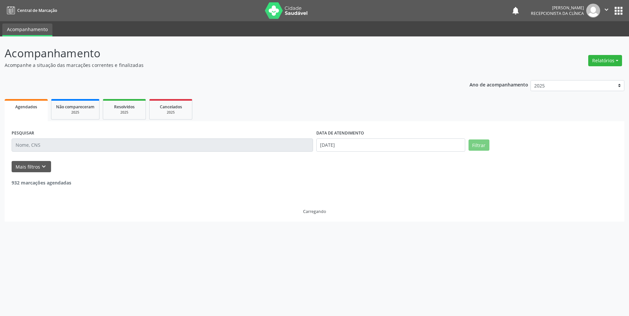
scroll to position [0, 0]
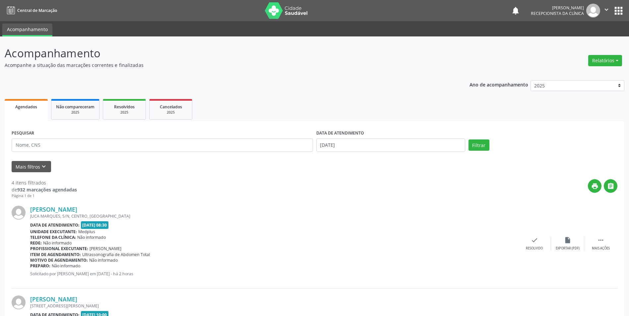
drag, startPoint x: 486, startPoint y: 82, endPoint x: 465, endPoint y: 100, distance: 28.2
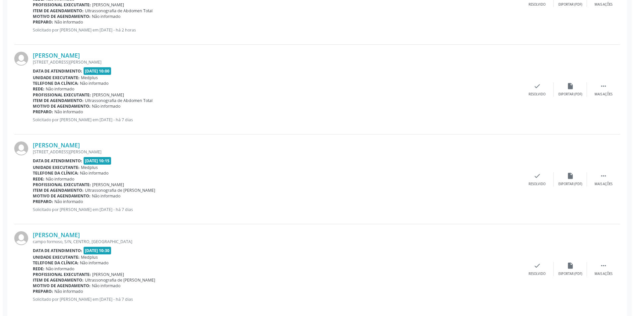
scroll to position [254, 0]
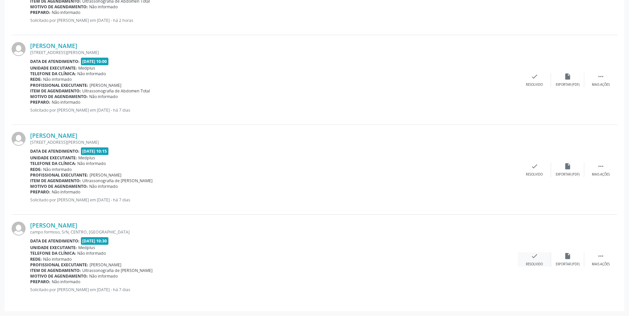
click at [535, 263] on div "Resolvido" at bounding box center [534, 264] width 17 height 5
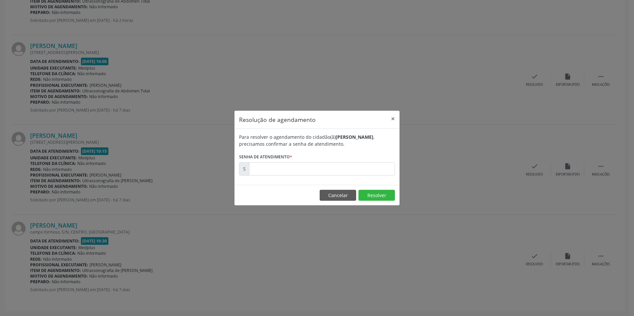
click at [318, 176] on div "Para resolver o agendamento do cidadão(ã) [PERSON_NAME] , precisamos confirmar …" at bounding box center [316, 157] width 165 height 56
click at [315, 172] on input "text" at bounding box center [322, 168] width 146 height 13
type input "00169962"
drag, startPoint x: 367, startPoint y: 196, endPoint x: 373, endPoint y: 196, distance: 5.6
click at [368, 196] on button "Resolver" at bounding box center [376, 195] width 36 height 11
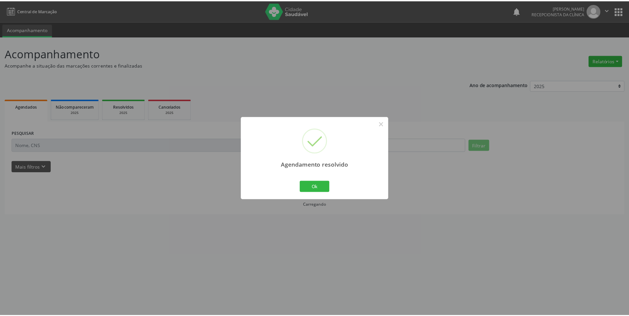
scroll to position [0, 0]
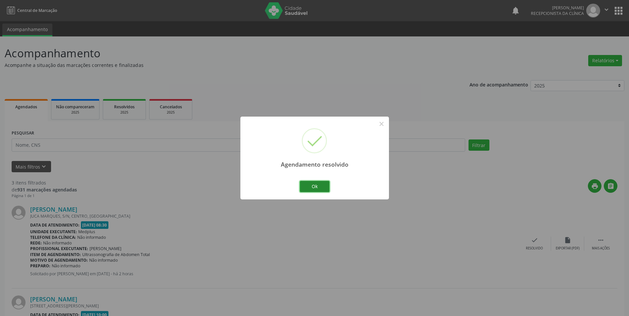
click at [321, 185] on button "Ok" at bounding box center [315, 186] width 30 height 11
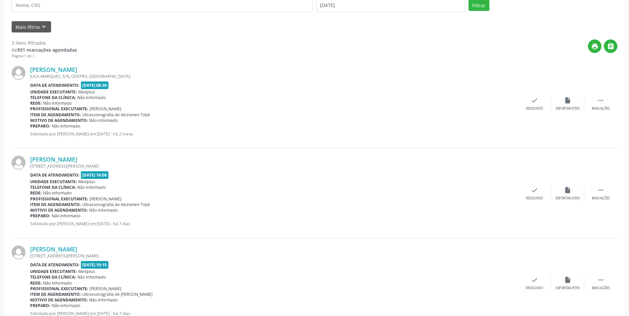
scroll to position [163, 0]
